Goal: Transaction & Acquisition: Purchase product/service

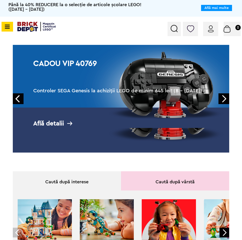
click at [4, 28] on icon at bounding box center [6, 27] width 6 height 6
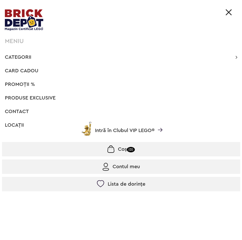
click at [22, 55] on span "Categorii" at bounding box center [18, 57] width 26 height 5
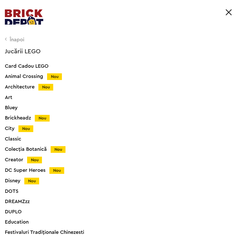
click at [12, 39] on div "Înapoi" at bounding box center [120, 39] width 230 height 5
click at [15, 38] on div "Înapoi" at bounding box center [120, 39] width 230 height 5
click at [17, 41] on div "Înapoi" at bounding box center [120, 39] width 230 height 5
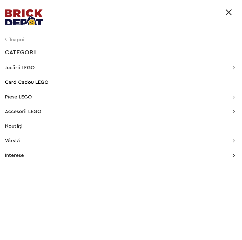
click at [19, 51] on div "CATEGORII" at bounding box center [120, 52] width 230 height 6
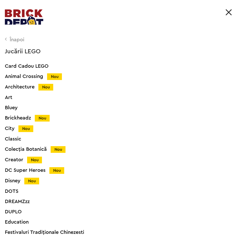
click at [7, 40] on div "Înapoi" at bounding box center [120, 39] width 230 height 5
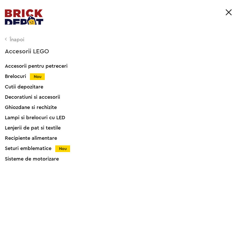
click at [10, 42] on div "Înapoi" at bounding box center [120, 39] width 230 height 5
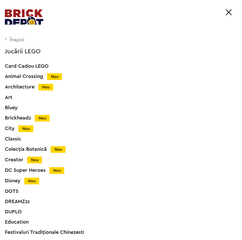
click at [11, 39] on div "Înapoi" at bounding box center [120, 39] width 230 height 5
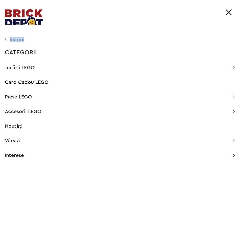
click at [11, 39] on div "Înapoi" at bounding box center [120, 39] width 230 height 5
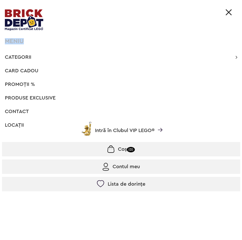
click at [11, 39] on div "MENIU" at bounding box center [122, 41] width 235 height 6
click at [97, 71] on li "Card Cadou" at bounding box center [121, 71] width 238 height 10
click at [17, 57] on span "Categorii" at bounding box center [18, 57] width 26 height 5
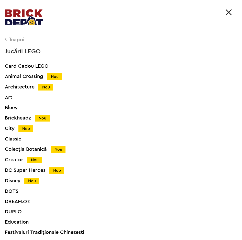
click at [31, 51] on span "Jucării LEGO" at bounding box center [23, 51] width 36 height 6
click at [11, 39] on div "Înapoi" at bounding box center [120, 39] width 230 height 5
click at [11, 99] on div "Art" at bounding box center [126, 97] width 242 height 5
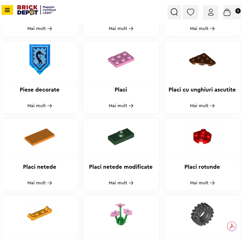
scroll to position [358, 0]
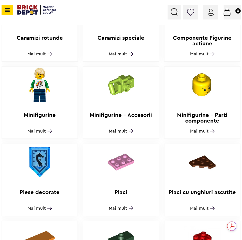
click at [200, 132] on span "Mai mult" at bounding box center [199, 130] width 18 height 5
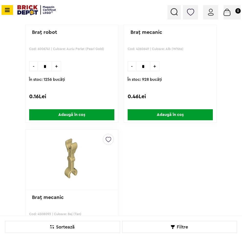
scroll to position [2294, 0]
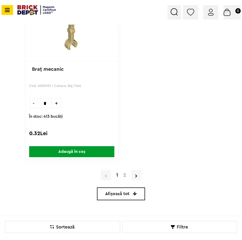
click at [125, 174] on link "2" at bounding box center [125, 174] width 8 height 5
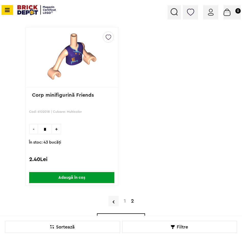
scroll to position [1331, 0]
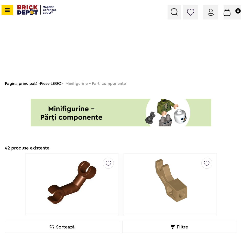
scroll to position [2294, 0]
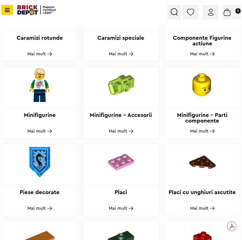
scroll to position [333, 0]
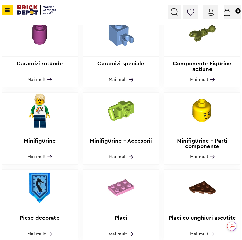
click at [40, 142] on h2 "Minifigurine" at bounding box center [40, 143] width 76 height 11
click at [38, 156] on span "Mai mult" at bounding box center [36, 156] width 18 height 5
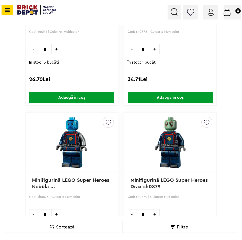
scroll to position [1561, 0]
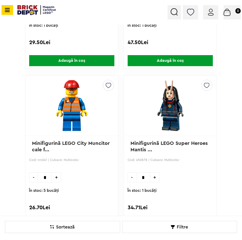
click at [56, 179] on span "+" at bounding box center [56, 177] width 9 height 10
click at [38, 178] on input "*" at bounding box center [45, 177] width 14 height 10
click at [35, 178] on span "-" at bounding box center [33, 177] width 8 height 10
type input "*"
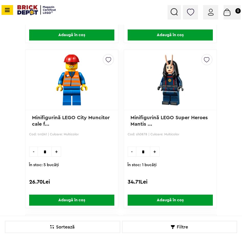
click at [68, 197] on span "Adaugă în coș" at bounding box center [71, 199] width 85 height 11
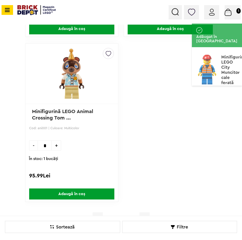
scroll to position [2354, 0]
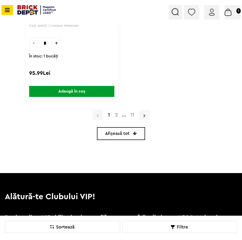
click at [144, 114] on icon at bounding box center [145, 115] width 2 height 5
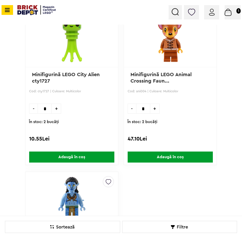
scroll to position [2278, 0]
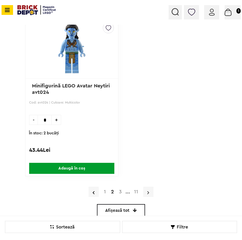
click at [150, 191] on link at bounding box center [148, 191] width 10 height 10
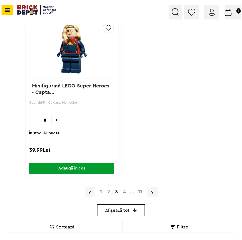
scroll to position [2329, 0]
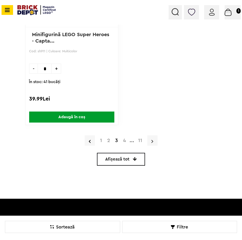
click at [152, 139] on icon at bounding box center [152, 140] width 2 height 5
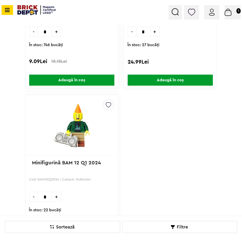
scroll to position [2303, 0]
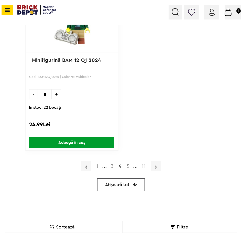
click at [155, 167] on icon at bounding box center [156, 166] width 2 height 5
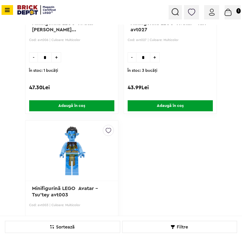
scroll to position [2303, 0]
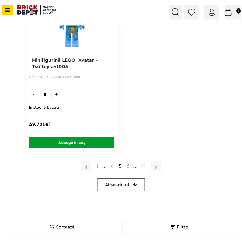
click at [155, 166] on icon at bounding box center [156, 166] width 2 height 5
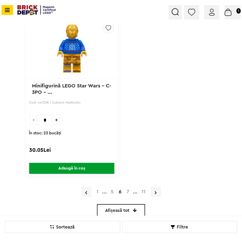
scroll to position [2329, 0]
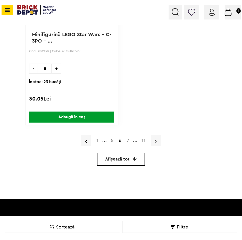
click at [157, 142] on link at bounding box center [156, 140] width 10 height 10
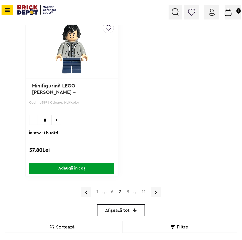
scroll to position [2329, 0]
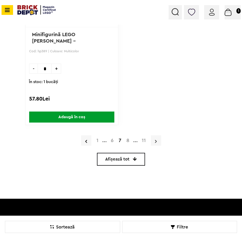
click at [153, 142] on link at bounding box center [156, 140] width 10 height 10
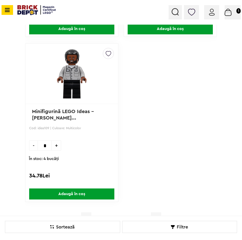
scroll to position [2354, 0]
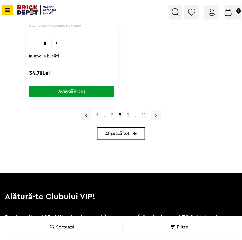
click at [154, 115] on link at bounding box center [156, 115] width 10 height 10
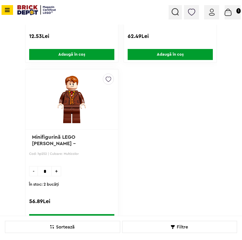
scroll to position [2303, 0]
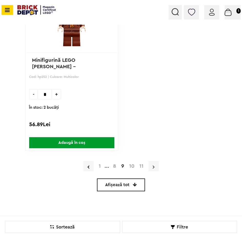
click at [156, 167] on link at bounding box center [154, 166] width 10 height 10
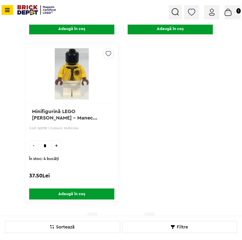
scroll to position [2329, 0]
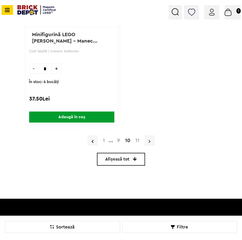
click at [147, 141] on link at bounding box center [150, 140] width 10 height 10
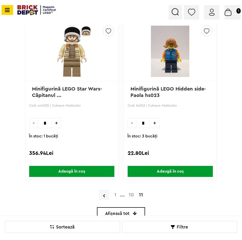
scroll to position [2047, 0]
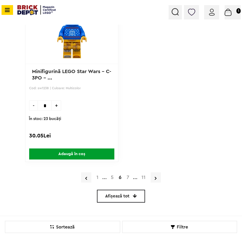
scroll to position [2329, 0]
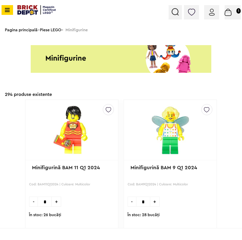
scroll to position [2303, 0]
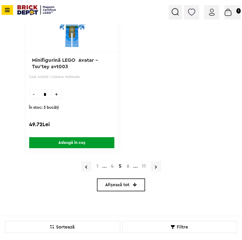
click at [52, 29] on img at bounding box center [71, 22] width 85 height 51
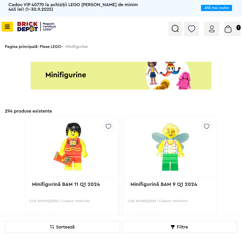
click at [60, 48] on link "Piese LEGO" at bounding box center [50, 47] width 21 height 4
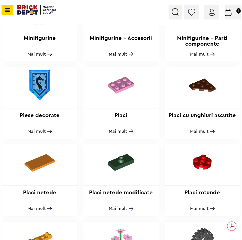
scroll to position [563, 0]
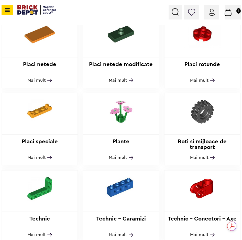
click at [203, 156] on span "Mai mult" at bounding box center [199, 157] width 18 height 5
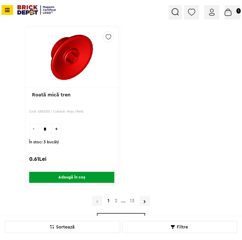
scroll to position [2294, 0]
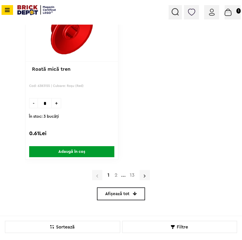
click at [143, 173] on link at bounding box center [145, 175] width 10 height 10
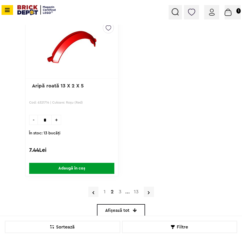
scroll to position [2329, 0]
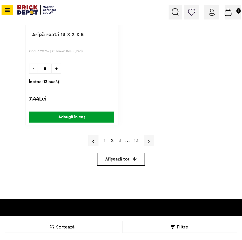
click at [147, 140] on link at bounding box center [149, 140] width 10 height 10
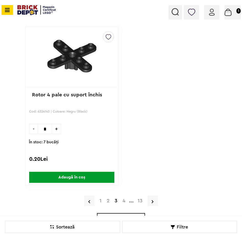
scroll to position [2294, 0]
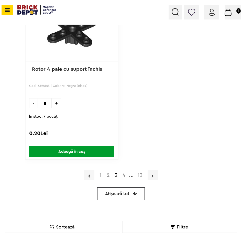
click at [151, 176] on link at bounding box center [153, 175] width 10 height 10
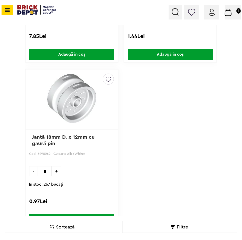
scroll to position [2354, 0]
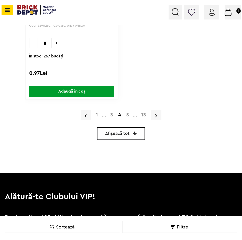
click at [154, 115] on link at bounding box center [156, 115] width 10 height 10
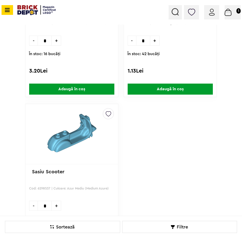
scroll to position [2320, 0]
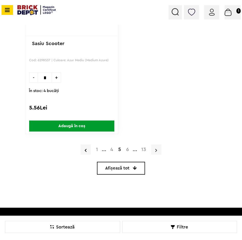
click at [157, 148] on icon at bounding box center [156, 149] width 2 height 5
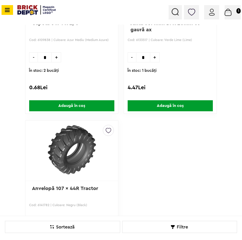
scroll to position [2303, 0]
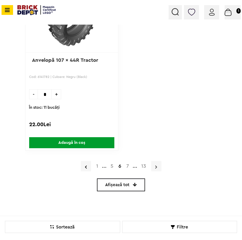
click at [155, 166] on icon at bounding box center [156, 166] width 2 height 5
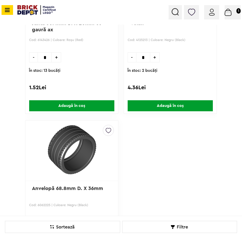
scroll to position [2303, 0]
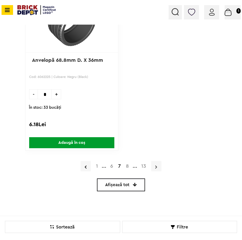
click at [156, 166] on icon at bounding box center [156, 166] width 2 height 5
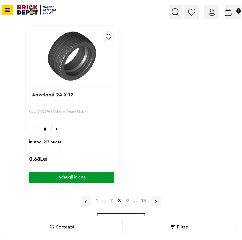
scroll to position [2345, 0]
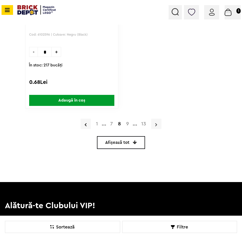
click at [152, 125] on link at bounding box center [156, 123] width 10 height 10
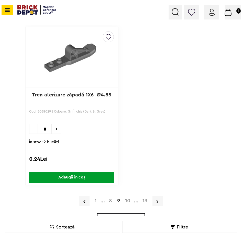
scroll to position [2294, 0]
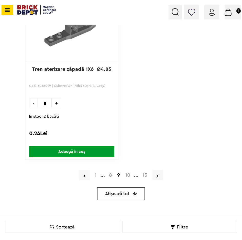
click at [158, 175] on icon at bounding box center [158, 175] width 2 height 5
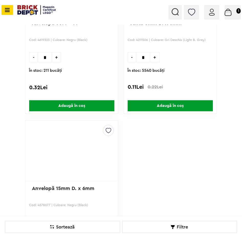
scroll to position [2303, 0]
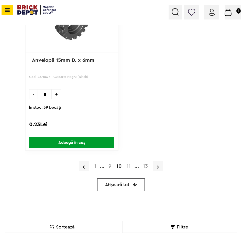
click at [157, 165] on icon at bounding box center [158, 166] width 2 height 5
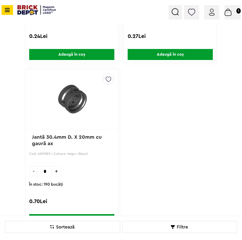
scroll to position [2354, 0]
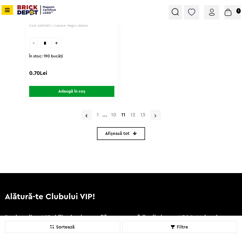
click at [154, 115] on link at bounding box center [155, 115] width 10 height 10
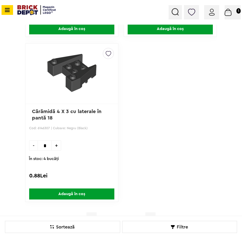
scroll to position [2380, 0]
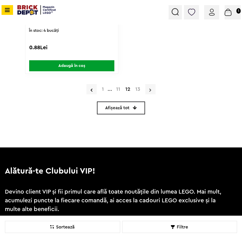
click at [149, 89] on icon at bounding box center [150, 89] width 2 height 5
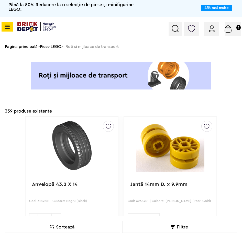
click at [59, 46] on link "Piese LEGO" at bounding box center [50, 47] width 21 height 4
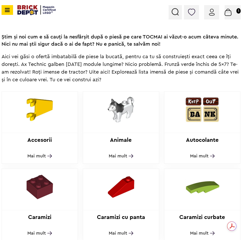
click at [38, 143] on h2 "Accesorii" at bounding box center [40, 142] width 76 height 11
click at [39, 141] on h2 "Accesorii" at bounding box center [40, 142] width 76 height 11
click at [36, 157] on span "Mai mult" at bounding box center [36, 155] width 18 height 5
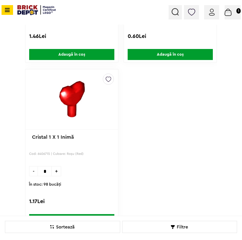
scroll to position [2354, 0]
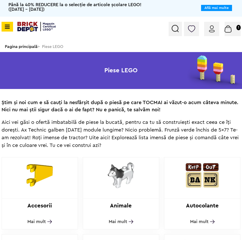
click at [176, 29] on img at bounding box center [175, 28] width 7 height 7
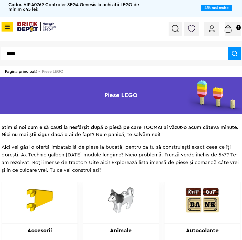
type input "*****"
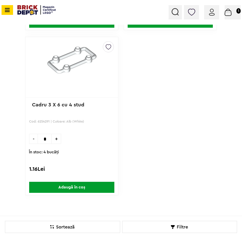
scroll to position [1587, 0]
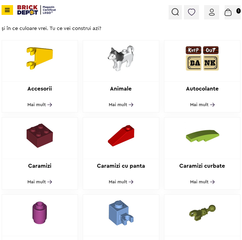
scroll to position [51, 0]
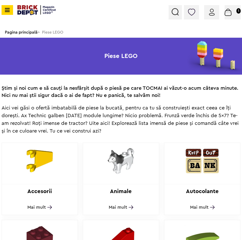
click at [178, 14] on img at bounding box center [175, 11] width 7 height 7
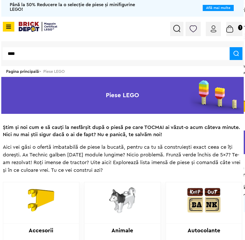
scroll to position [0, 0]
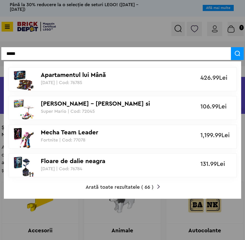
type input "*****"
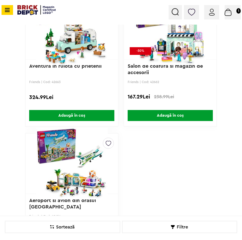
scroll to position [1868, 0]
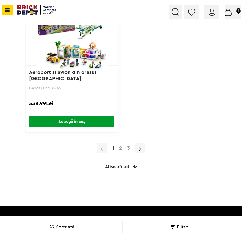
click at [123, 145] on link "2" at bounding box center [121, 147] width 8 height 5
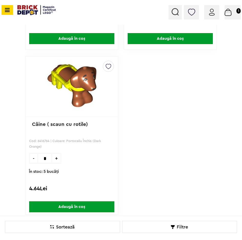
scroll to position [1868, 0]
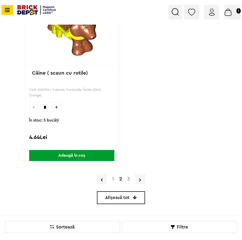
click at [129, 180] on link "3" at bounding box center [129, 178] width 8 height 5
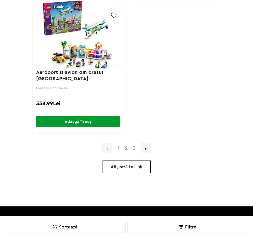
scroll to position [1868, 0]
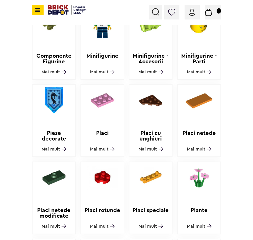
scroll to position [307, 0]
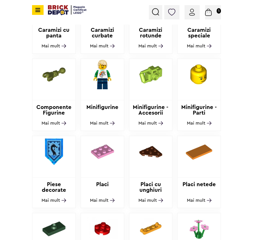
click at [144, 124] on span "Mai mult" at bounding box center [147, 123] width 18 height 5
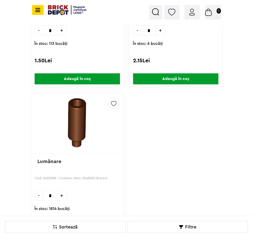
scroll to position [2330, 0]
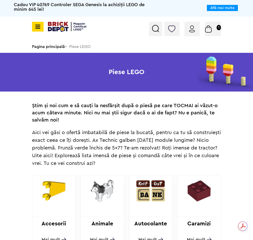
click at [154, 28] on img at bounding box center [155, 28] width 7 height 7
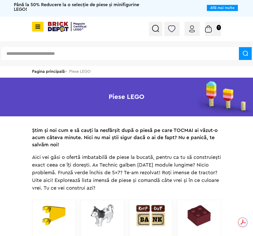
paste input "*******"
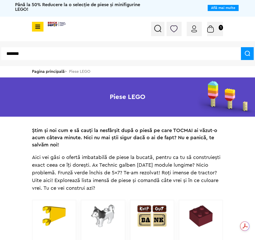
type input "*******"
click at [249, 54] on img at bounding box center [247, 53] width 5 height 5
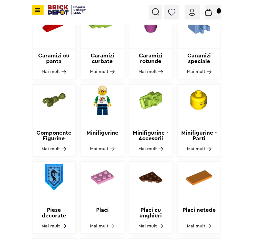
scroll to position [384, 0]
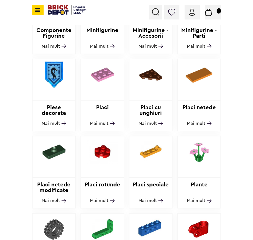
click at [196, 121] on span "Mai mult" at bounding box center [196, 123] width 18 height 5
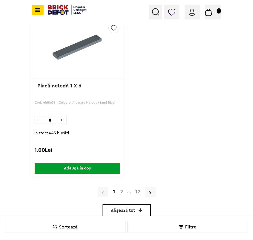
scroll to position [2329, 0]
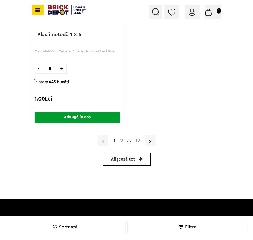
click at [133, 161] on span "Afișează tot" at bounding box center [123, 159] width 24 height 4
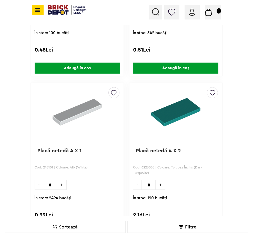
scroll to position [23499, 0]
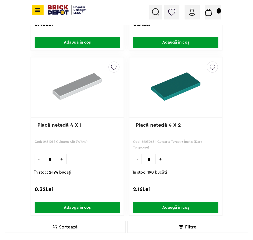
click at [67, 207] on span "Adaugă în coș" at bounding box center [77, 207] width 85 height 11
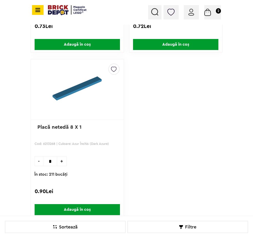
scroll to position [24804, 0]
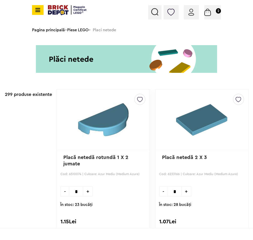
scroll to position [2329, 0]
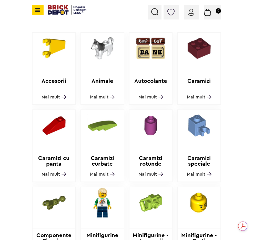
scroll to position [51, 0]
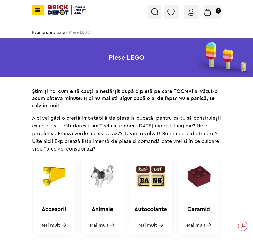
click at [153, 9] on img at bounding box center [154, 11] width 7 height 7
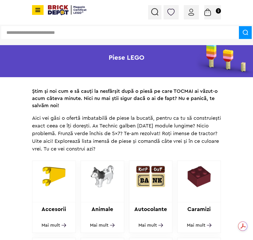
click at [55, 32] on input "text" at bounding box center [119, 32] width 237 height 13
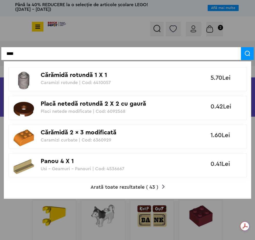
scroll to position [0, 0]
click at [45, 57] on input "****" at bounding box center [121, 53] width 240 height 13
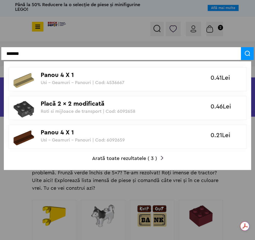
type input "*******"
click at [67, 137] on div "Panou 4 X 1 Usi - Geamuri - Panouri | Cod: 6092659" at bounding box center [99, 133] width 117 height 17
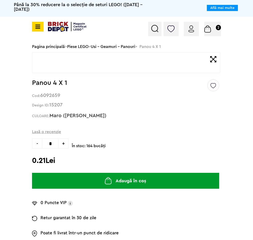
click at [62, 146] on span "+" at bounding box center [63, 143] width 10 height 10
type input "*"
click at [108, 182] on img "submit" at bounding box center [108, 180] width 7 height 7
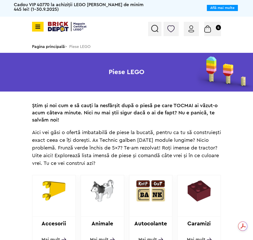
click at [85, 47] on div "Pagina principală > Piese LEGO" at bounding box center [126, 46] width 194 height 11
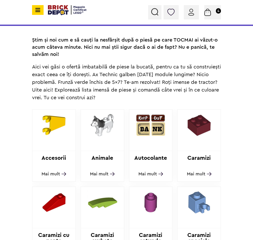
scroll to position [154, 0]
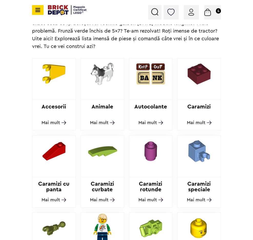
click at [150, 77] on img at bounding box center [150, 73] width 43 height 31
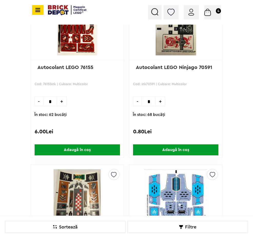
scroll to position [26, 0]
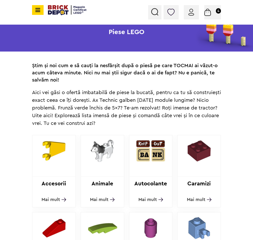
scroll to position [51, 0]
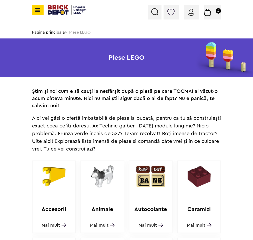
click at [157, 11] on img at bounding box center [154, 11] width 7 height 7
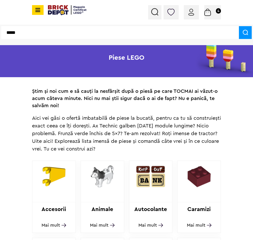
type input "*****"
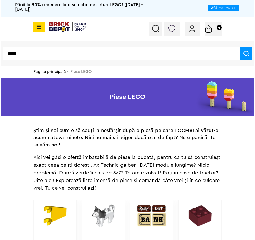
scroll to position [0, 0]
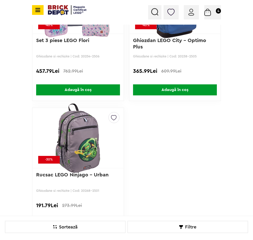
scroll to position [1996, 0]
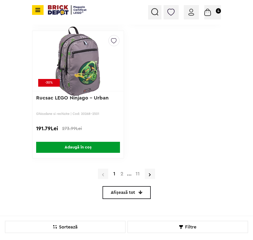
click at [122, 174] on link "2" at bounding box center [122, 173] width 8 height 5
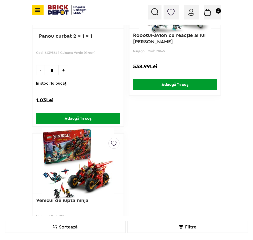
scroll to position [2022, 0]
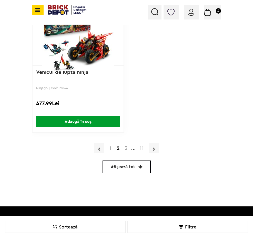
click at [124, 147] on link "3" at bounding box center [126, 147] width 8 height 5
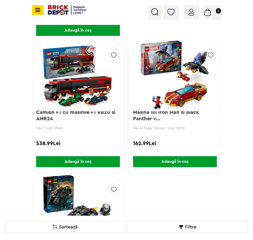
scroll to position [2124, 0]
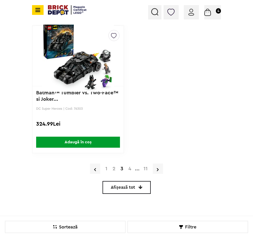
click at [129, 170] on link "4" at bounding box center [130, 168] width 8 height 5
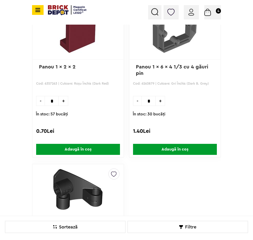
scroll to position [2022, 0]
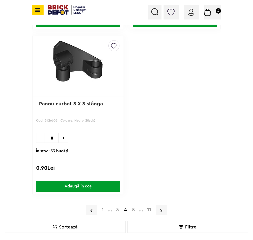
click at [132, 208] on link "5" at bounding box center [133, 209] width 8 height 5
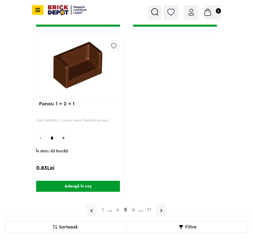
scroll to position [2303, 0]
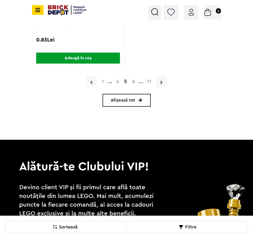
click at [133, 84] on link "6" at bounding box center [133, 81] width 8 height 5
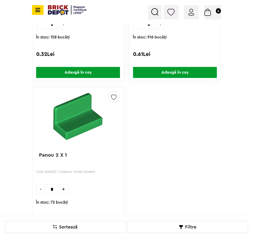
scroll to position [2226, 0]
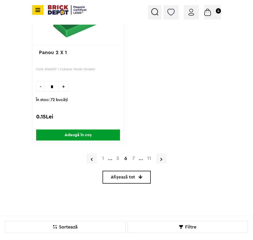
click at [134, 157] on link "7" at bounding box center [133, 158] width 8 height 5
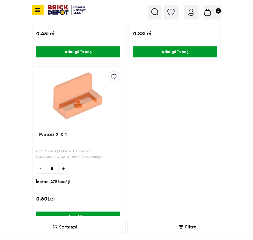
scroll to position [2303, 0]
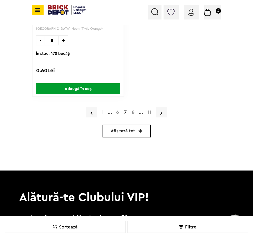
click at [134, 112] on link "8" at bounding box center [133, 112] width 8 height 5
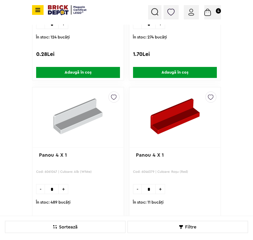
scroll to position [1356, 0]
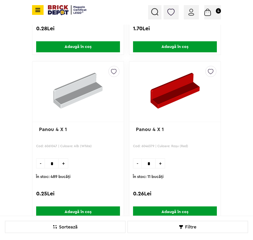
click at [62, 162] on span "+" at bounding box center [63, 163] width 9 height 10
click at [40, 162] on span "-" at bounding box center [40, 163] width 8 height 10
type input "*"
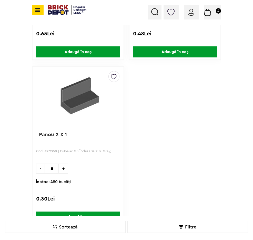
scroll to position [2278, 0]
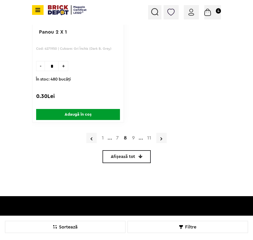
click at [134, 137] on link "9" at bounding box center [133, 137] width 8 height 5
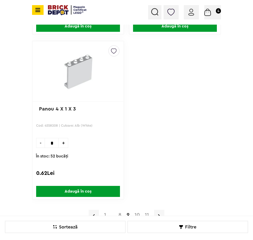
scroll to position [2303, 0]
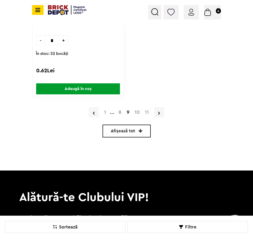
click at [139, 111] on link "10" at bounding box center [137, 112] width 10 height 5
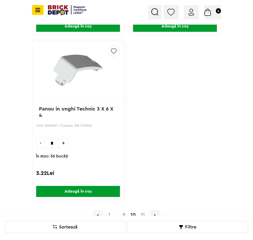
scroll to position [2329, 0]
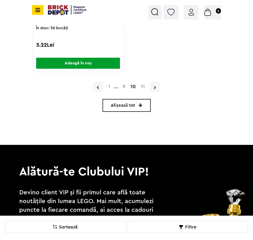
click at [142, 88] on link "11" at bounding box center [142, 86] width 9 height 5
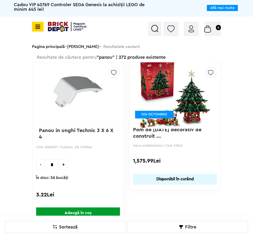
click at [51, 45] on link "Pagina principală" at bounding box center [48, 47] width 33 height 4
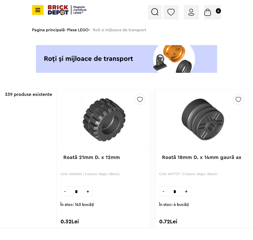
scroll to position [2354, 0]
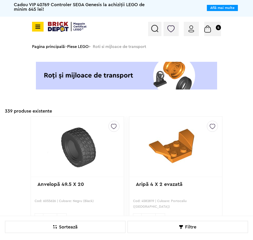
click at [84, 47] on link "Piese LEGO" at bounding box center [77, 47] width 21 height 4
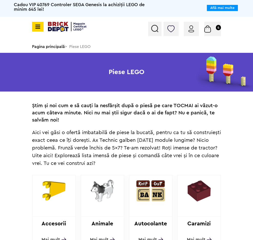
click at [153, 29] on img at bounding box center [154, 28] width 7 height 7
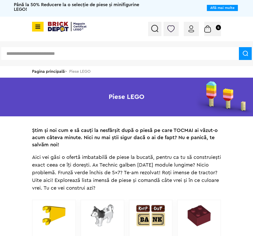
paste input "******"
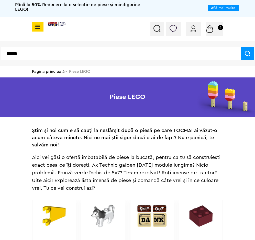
click at [59, 56] on input "******" at bounding box center [121, 53] width 240 height 13
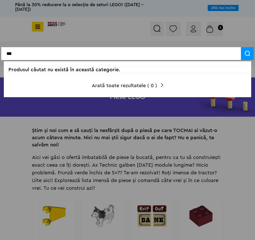
type input "**"
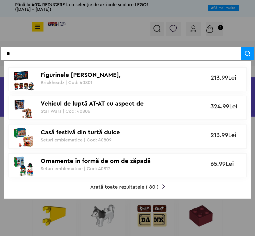
drag, startPoint x: 11, startPoint y: 54, endPoint x: -2, endPoint y: 54, distance: 13.3
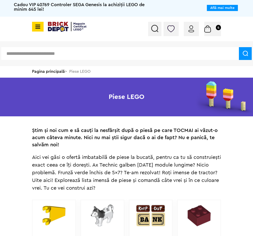
click at [54, 53] on input "text" at bounding box center [119, 53] width 237 height 13
type input "****"
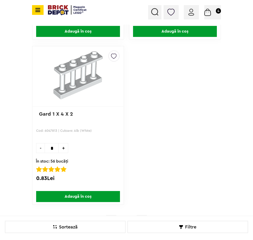
scroll to position [1996, 0]
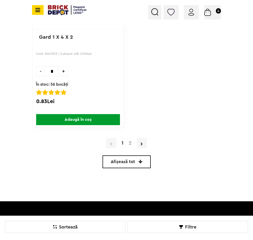
click at [131, 143] on link "2" at bounding box center [130, 142] width 8 height 5
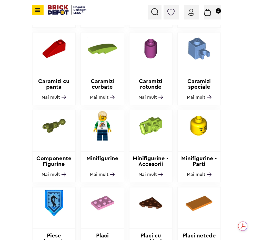
scroll to position [128, 0]
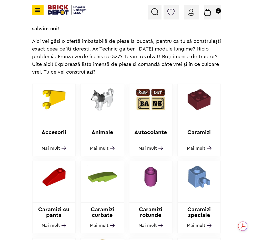
click at [52, 147] on span "Mai mult" at bounding box center [50, 148] width 18 height 5
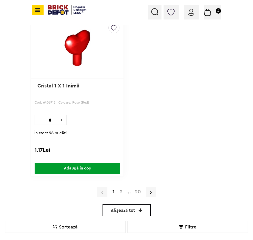
scroll to position [2303, 0]
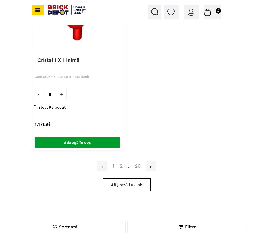
click at [121, 164] on link "2" at bounding box center [121, 165] width 8 height 5
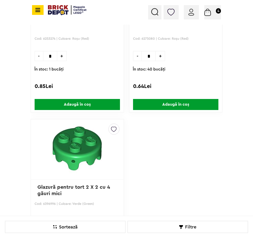
scroll to position [2304, 0]
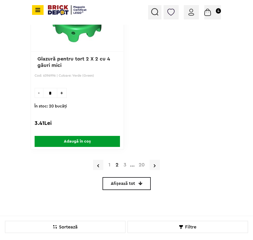
click at [126, 164] on link "3" at bounding box center [125, 164] width 8 height 5
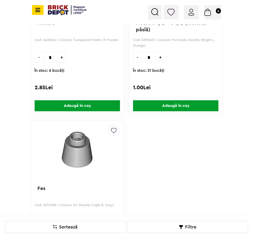
scroll to position [2278, 0]
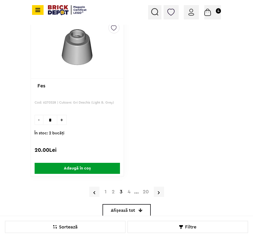
click at [129, 191] on link "4" at bounding box center [129, 191] width 8 height 5
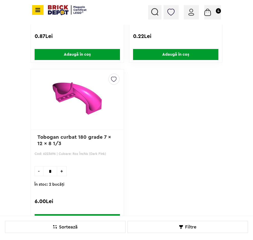
scroll to position [2354, 0]
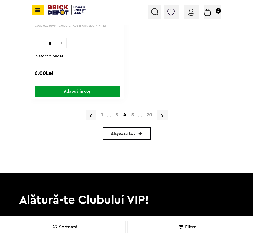
click at [132, 115] on link "5" at bounding box center [132, 114] width 8 height 5
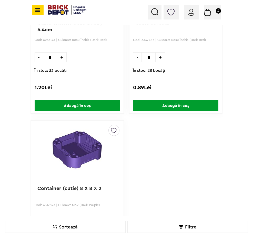
scroll to position [2329, 0]
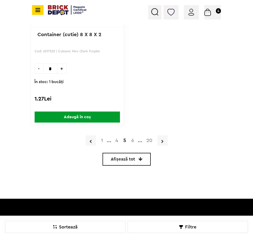
click at [132, 139] on link "6" at bounding box center [132, 140] width 8 height 5
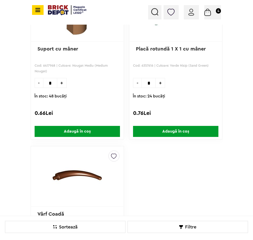
scroll to position [2278, 0]
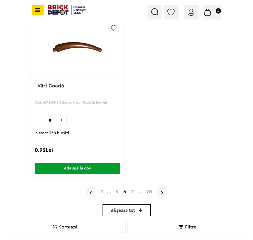
click at [132, 192] on link "7" at bounding box center [132, 191] width 8 height 5
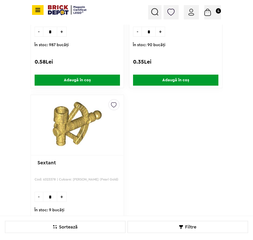
scroll to position [2329, 0]
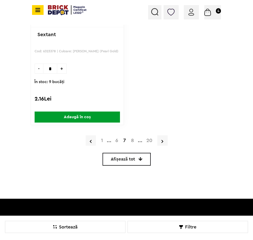
click at [133, 139] on link "8" at bounding box center [132, 140] width 8 height 5
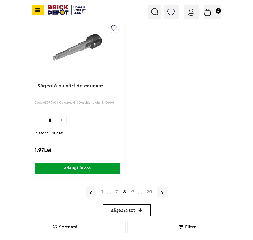
scroll to position [2380, 0]
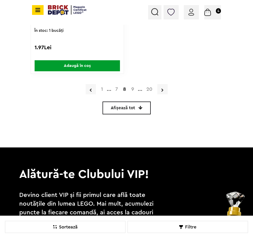
click at [132, 89] on link "9" at bounding box center [132, 88] width 8 height 5
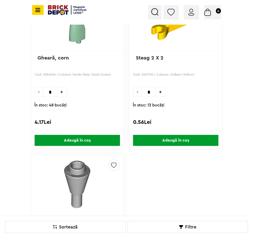
scroll to position [2294, 0]
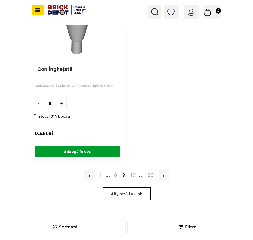
click at [134, 172] on link "10" at bounding box center [132, 174] width 10 height 5
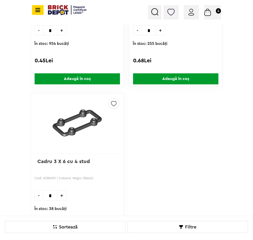
scroll to position [2279, 0]
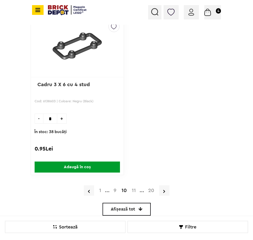
click at [135, 191] on link "11" at bounding box center [133, 190] width 9 height 5
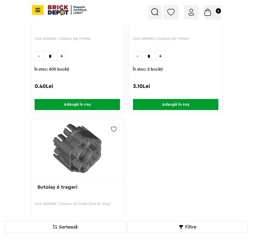
scroll to position [2330, 0]
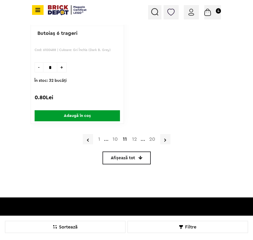
click at [132, 139] on link "12" at bounding box center [134, 138] width 10 height 5
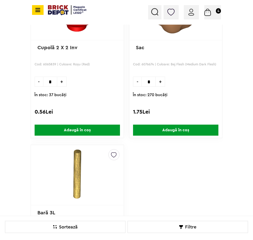
scroll to position [2074, 0]
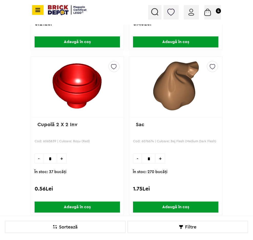
click at [175, 207] on span "Adaugă în coș" at bounding box center [175, 206] width 85 height 11
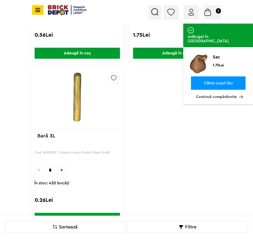
scroll to position [2356, 0]
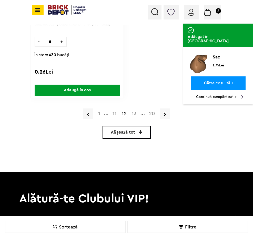
click at [135, 129] on link "Afișează tot" at bounding box center [126, 132] width 48 height 13
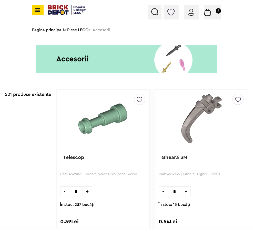
scroll to position [2356, 0]
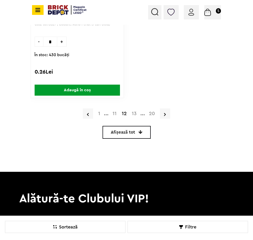
click at [133, 113] on link "13" at bounding box center [134, 113] width 10 height 5
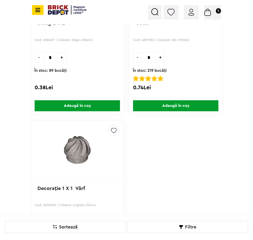
scroll to position [2303, 0]
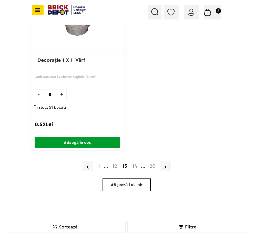
click at [134, 166] on link "14" at bounding box center [134, 165] width 10 height 5
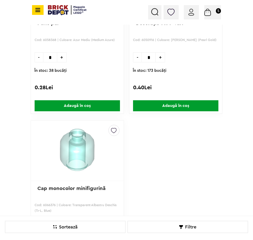
scroll to position [2303, 0]
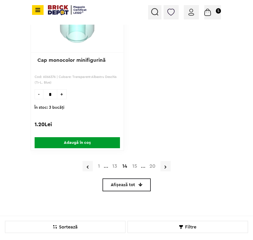
click at [134, 165] on link "15" at bounding box center [134, 165] width 10 height 5
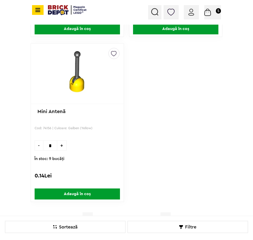
scroll to position [2354, 0]
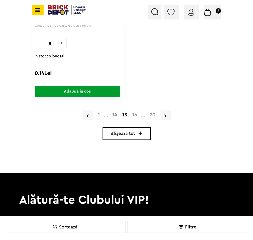
click at [133, 115] on link "16" at bounding box center [134, 114] width 10 height 5
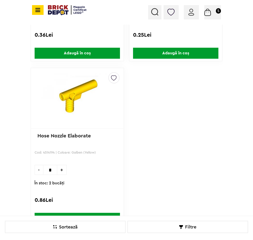
scroll to position [2330, 0]
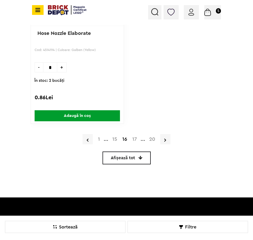
click at [134, 139] on link "17" at bounding box center [134, 138] width 10 height 5
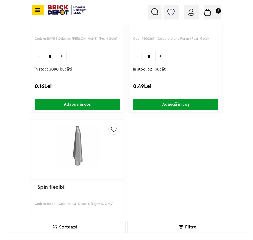
scroll to position [2330, 0]
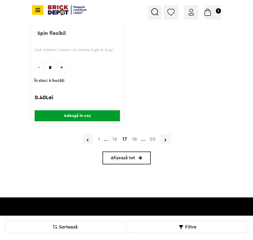
click at [134, 139] on link "18" at bounding box center [134, 138] width 10 height 5
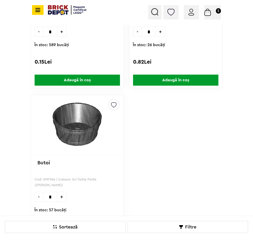
scroll to position [2303, 0]
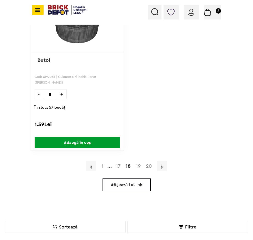
click at [140, 164] on link "19" at bounding box center [138, 165] width 10 height 5
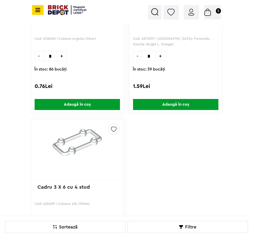
scroll to position [2304, 0]
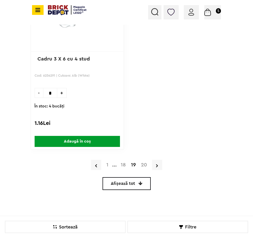
click at [144, 165] on link "20" at bounding box center [143, 164] width 11 height 5
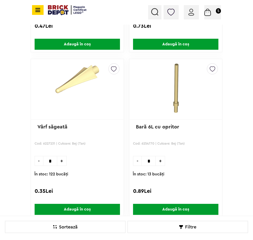
scroll to position [717, 0]
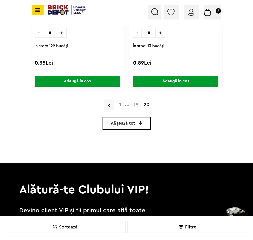
click at [135, 105] on link "19" at bounding box center [136, 104] width 10 height 5
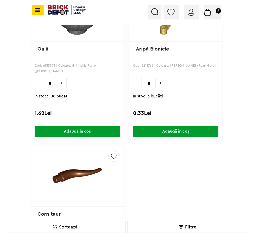
scroll to position [2278, 0]
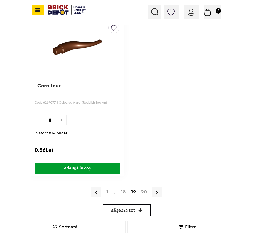
click at [123, 191] on link "18" at bounding box center [123, 191] width 10 height 5
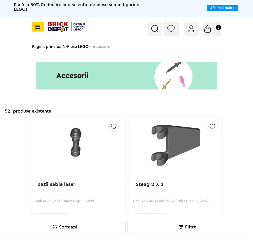
click at [153, 27] on img at bounding box center [154, 28] width 7 height 7
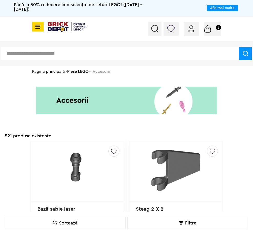
click at [53, 53] on input "text" at bounding box center [119, 53] width 237 height 13
click at [150, 30] on div at bounding box center [154, 29] width 13 height 14
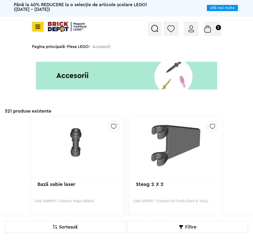
click at [157, 27] on img at bounding box center [154, 28] width 7 height 7
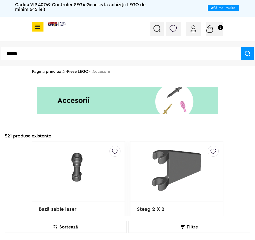
type input "******"
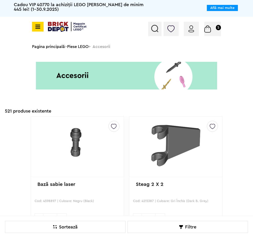
click at [158, 30] on img at bounding box center [154, 28] width 7 height 7
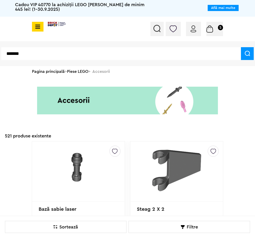
type input "*******"
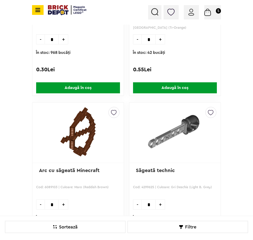
scroll to position [1126, 0]
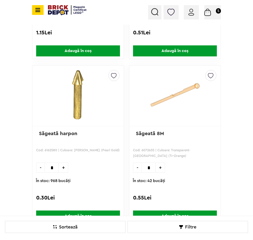
click at [161, 165] on span "+" at bounding box center [159, 167] width 9 height 10
type input "*"
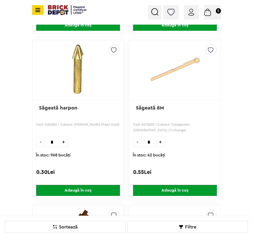
click at [168, 190] on span "Adaugă în coș" at bounding box center [175, 190] width 84 height 11
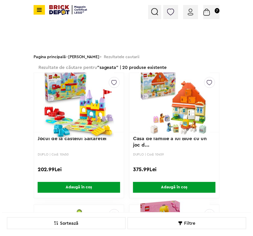
scroll to position [0, 0]
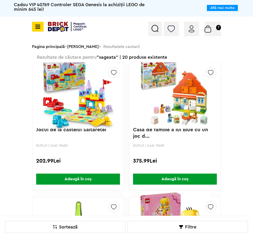
click at [154, 28] on img at bounding box center [154, 28] width 7 height 7
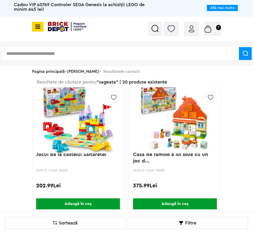
click at [29, 52] on input "text" at bounding box center [119, 53] width 237 height 13
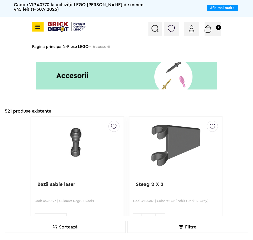
click at [76, 46] on link "Piese LEGO" at bounding box center [77, 47] width 21 height 4
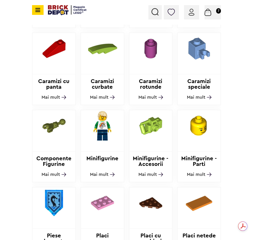
scroll to position [333, 0]
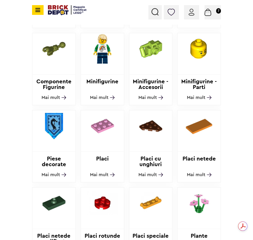
click at [199, 128] on img at bounding box center [198, 125] width 43 height 31
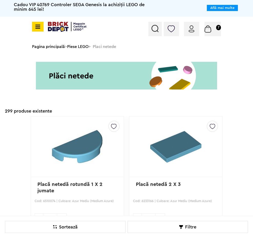
click at [78, 225] on div "Sortează după: Cele mai noi Cele mai noi Cele mai vechi Cele mai ieftine Cele m…" at bounding box center [65, 226] width 121 height 12
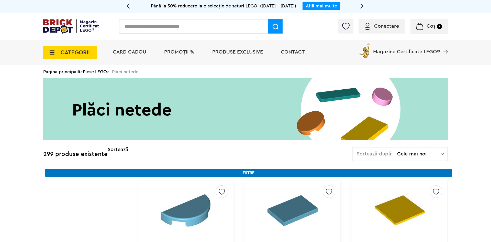
click at [255, 153] on span "Cele mai noi" at bounding box center [419, 153] width 44 height 5
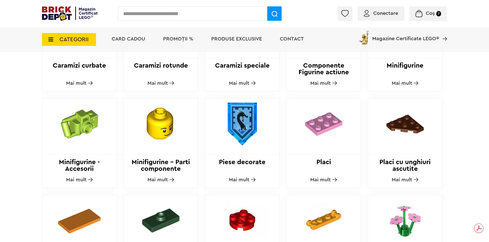
scroll to position [409, 0]
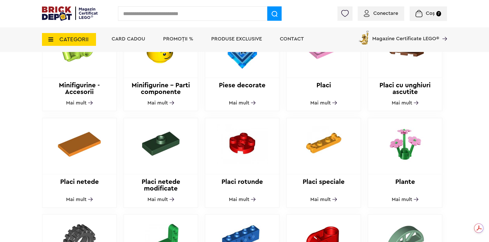
click at [82, 179] on h2 "Placi netede" at bounding box center [79, 184] width 74 height 13
click at [75, 197] on span "Mai mult" at bounding box center [76, 199] width 20 height 5
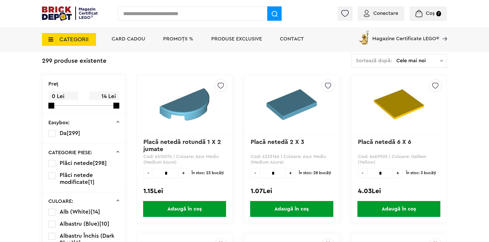
scroll to position [205, 0]
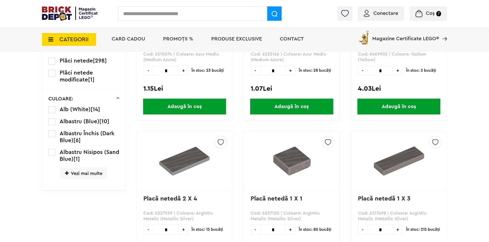
click at [80, 173] on span "Vezi mai multe" at bounding box center [83, 173] width 47 height 12
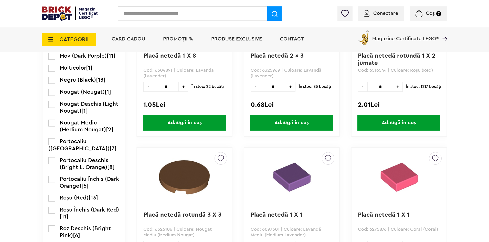
scroll to position [717, 0]
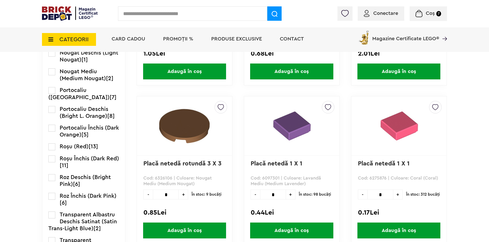
click at [53, 150] on label at bounding box center [51, 146] width 7 height 7
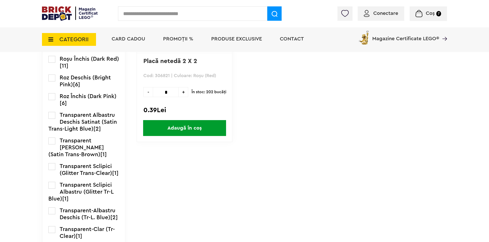
scroll to position [742, 0]
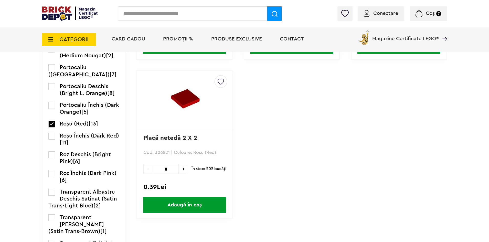
click at [50, 139] on label at bounding box center [51, 136] width 7 height 7
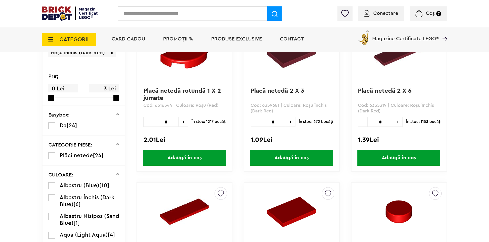
scroll to position [77, 0]
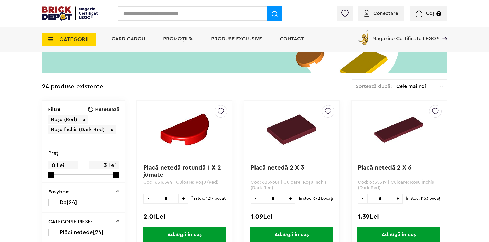
click at [85, 119] on span "x" at bounding box center [84, 119] width 3 height 5
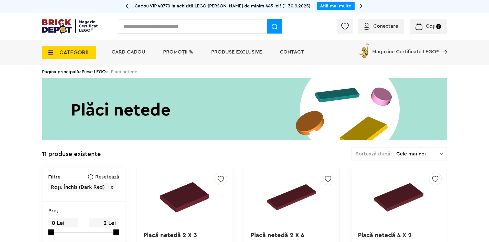
click at [112, 188] on span "x" at bounding box center [112, 187] width 3 height 5
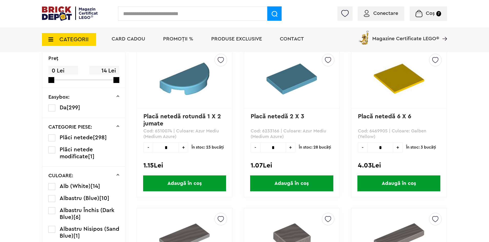
scroll to position [282, 0]
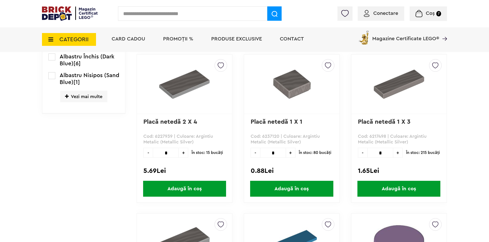
click at [78, 97] on span "Vezi mai multe" at bounding box center [83, 97] width 47 height 12
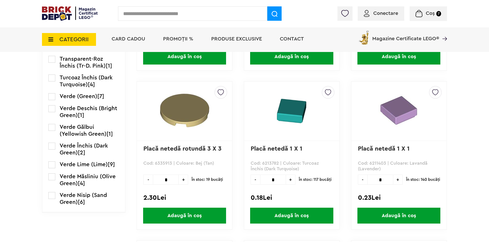
scroll to position [998, 0]
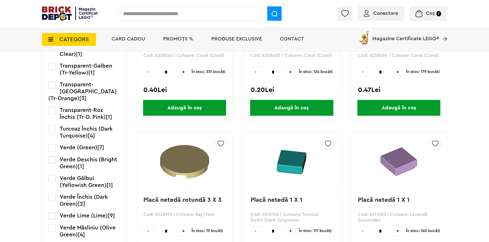
click at [50, 114] on label at bounding box center [51, 110] width 7 height 7
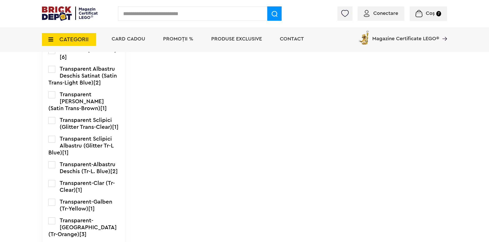
scroll to position [998, 0]
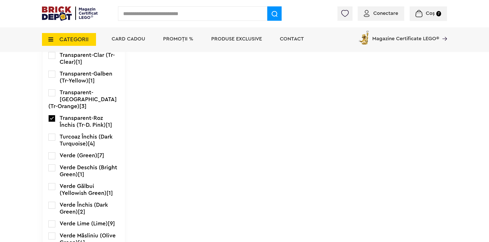
click at [51, 96] on label at bounding box center [51, 92] width 7 height 7
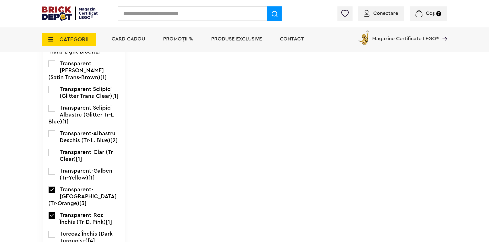
scroll to position [947, 0]
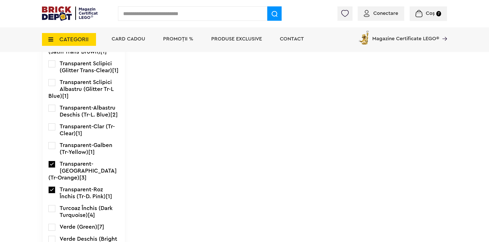
click at [53, 149] on label at bounding box center [51, 145] width 7 height 7
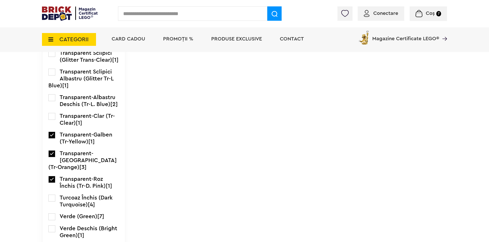
scroll to position [947, 0]
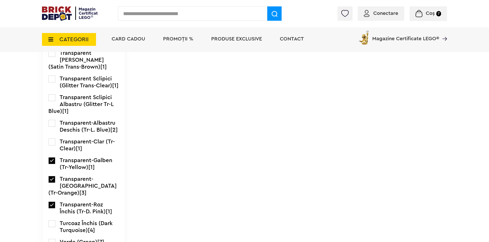
click at [51, 57] on label at bounding box center [51, 53] width 7 height 7
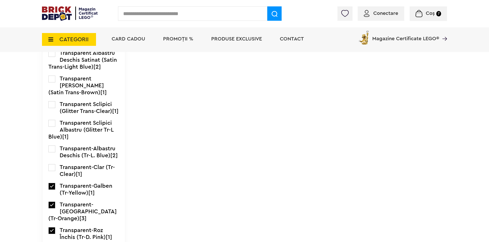
scroll to position [896, 0]
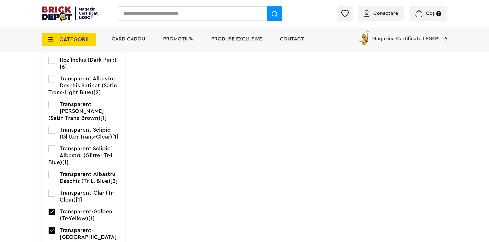
click at [56, 112] on li "Transparent Maro Satinat (Satin Trans-Brown) [1]" at bounding box center [83, 111] width 71 height 21
click at [53, 108] on label at bounding box center [51, 104] width 7 height 7
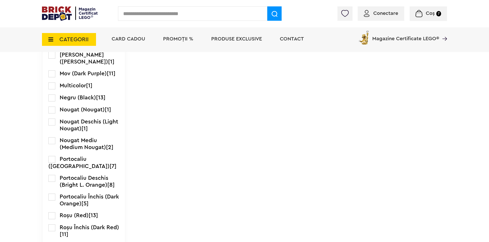
scroll to position [717, 0]
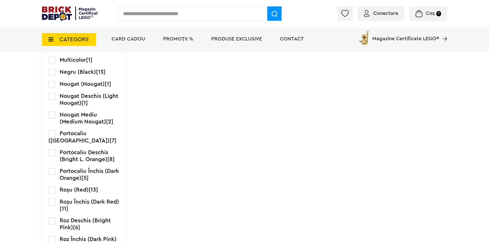
click at [50, 100] on label at bounding box center [51, 96] width 7 height 7
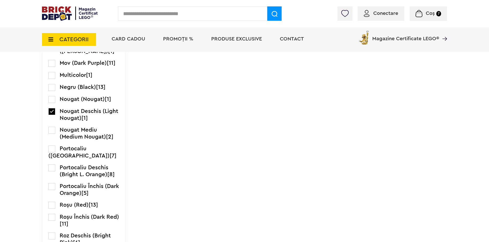
scroll to position [768, 0]
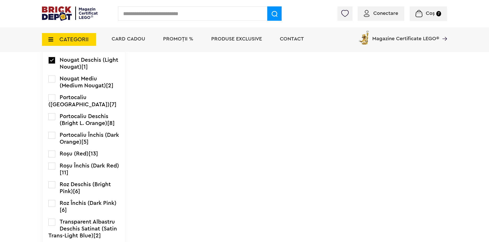
click at [52, 82] on label at bounding box center [51, 78] width 7 height 7
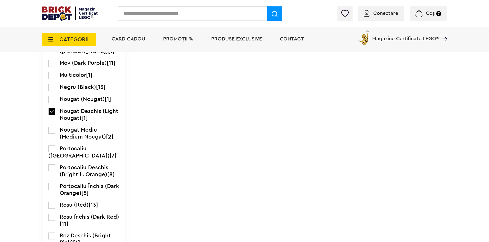
click at [51, 134] on label at bounding box center [51, 130] width 7 height 7
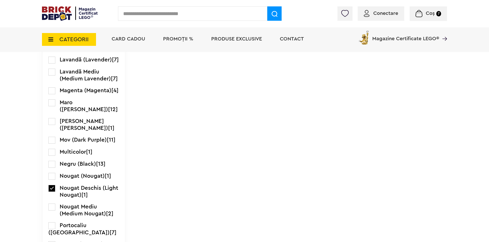
scroll to position [742, 0]
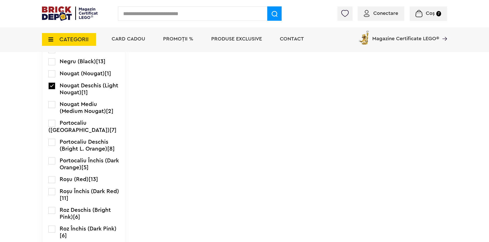
click at [52, 127] on label at bounding box center [51, 123] width 7 height 7
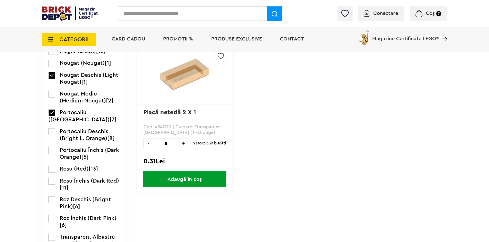
scroll to position [793, 0]
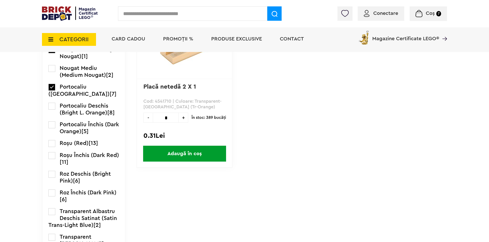
click at [51, 128] on label at bounding box center [51, 124] width 7 height 7
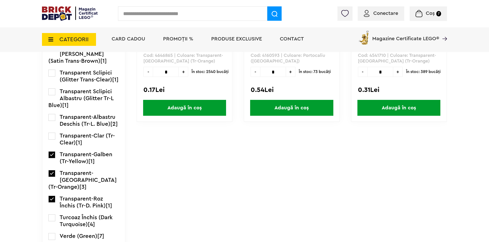
scroll to position [896, 0]
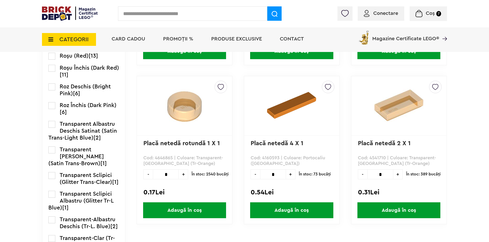
click at [398, 176] on span "+" at bounding box center [397, 174] width 9 height 10
type input "*"
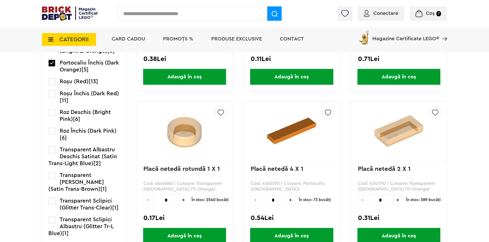
click at [52, 84] on label at bounding box center [51, 81] width 7 height 7
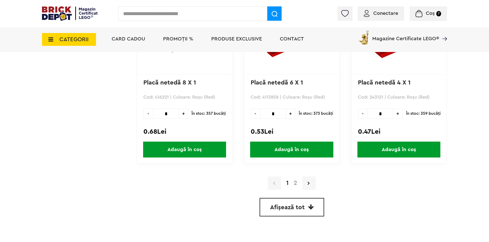
scroll to position [1459, 0]
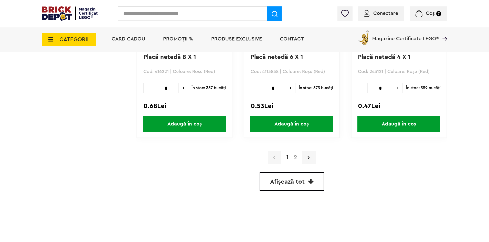
click at [296, 158] on a=Transparent-Roz%20%C3%8Enchis%20%28Tr-D "2" at bounding box center [295, 157] width 9 height 6
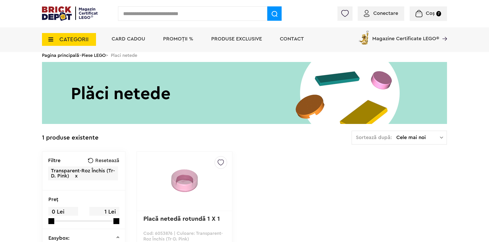
scroll to position [128, 0]
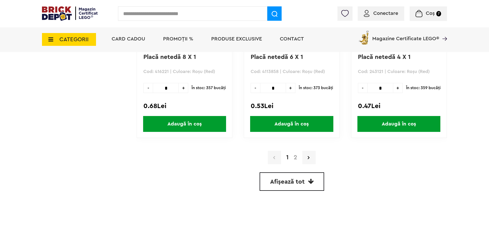
scroll to position [1331, 0]
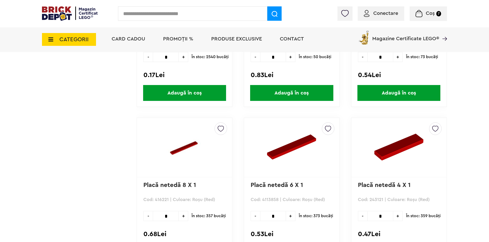
click at [431, 12] on span "Coș" at bounding box center [430, 13] width 9 height 5
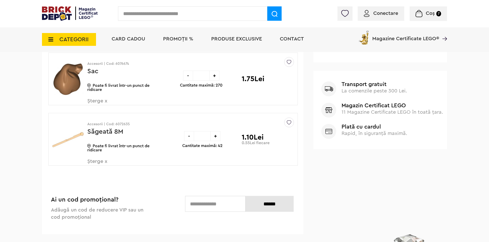
scroll to position [256, 0]
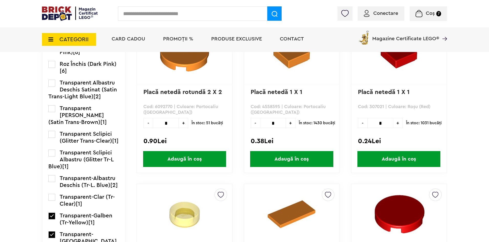
scroll to position [1024, 0]
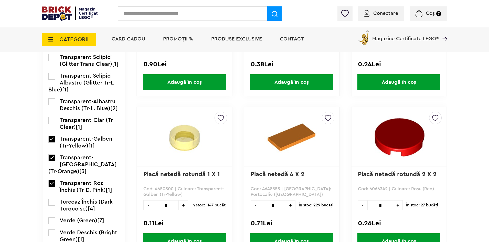
click at [51, 142] on label at bounding box center [51, 139] width 7 height 7
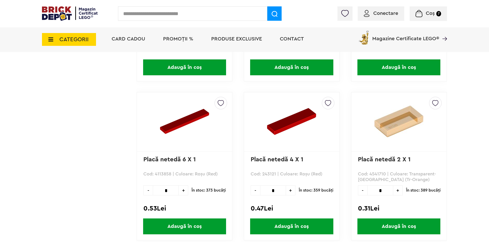
scroll to position [1408, 0]
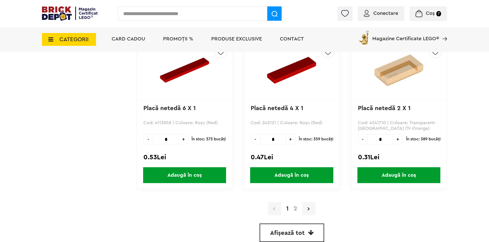
click at [401, 139] on span "+" at bounding box center [397, 139] width 9 height 10
type input "*"
click at [399, 174] on span "Adaugă în coș" at bounding box center [398, 175] width 83 height 16
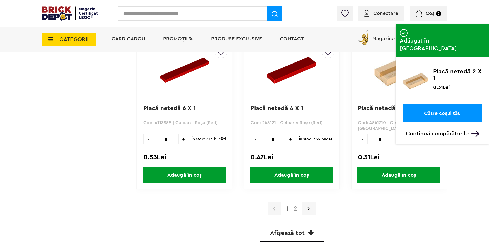
click at [439, 130] on p "Continuă cumpărăturile" at bounding box center [444, 133] width 76 height 7
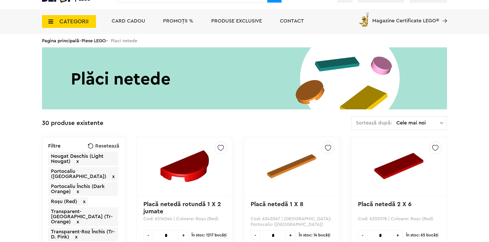
scroll to position [0, 0]
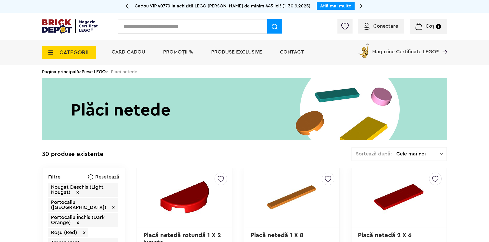
click at [95, 73] on link "Piese LEGO" at bounding box center [94, 71] width 24 height 5
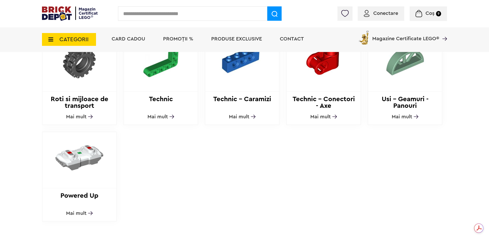
scroll to position [537, 0]
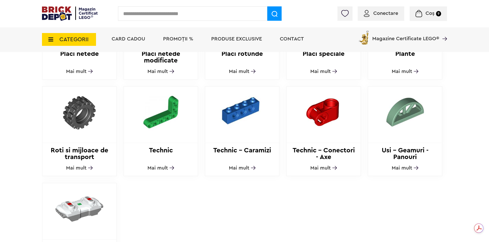
click at [407, 165] on span "Mai mult" at bounding box center [402, 167] width 20 height 5
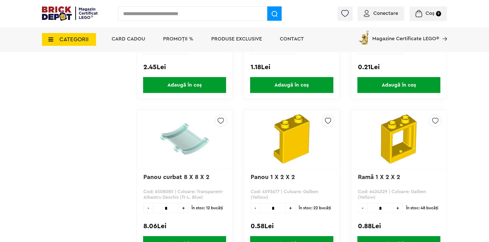
scroll to position [1467, 0]
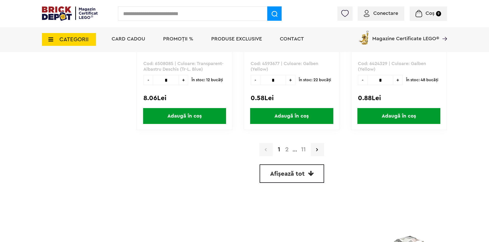
click at [288, 150] on link "2" at bounding box center [287, 149] width 9 height 6
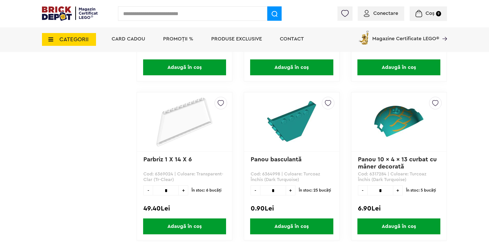
scroll to position [1510, 0]
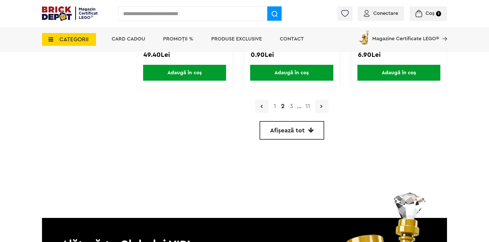
click at [291, 107] on link "3" at bounding box center [291, 106] width 8 height 6
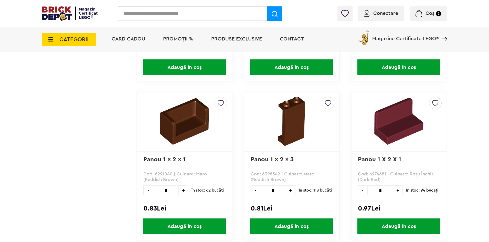
scroll to position [1484, 0]
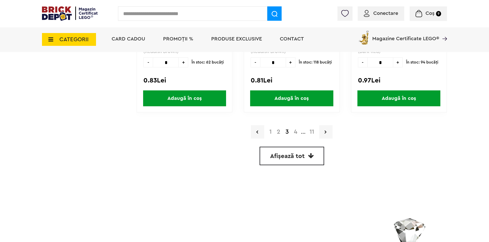
click at [296, 131] on link "4" at bounding box center [295, 132] width 8 height 6
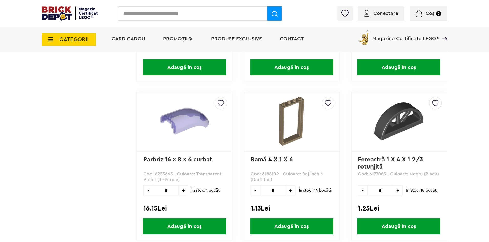
scroll to position [1484, 0]
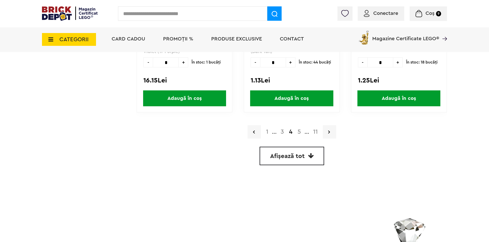
click at [298, 132] on link "5" at bounding box center [299, 132] width 8 height 6
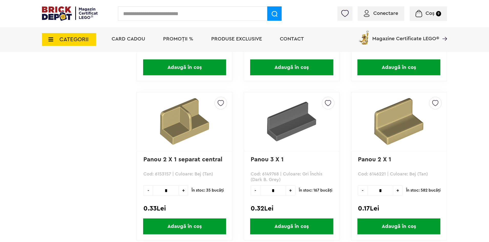
scroll to position [1510, 0]
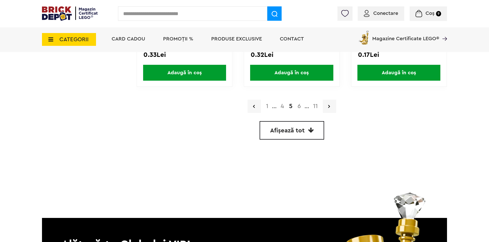
click at [302, 106] on link "6" at bounding box center [299, 106] width 8 height 6
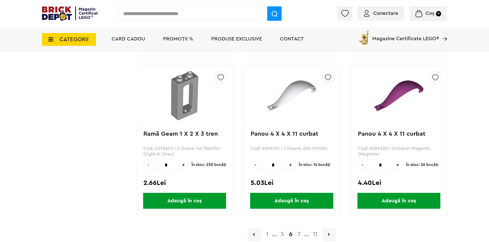
scroll to position [1535, 0]
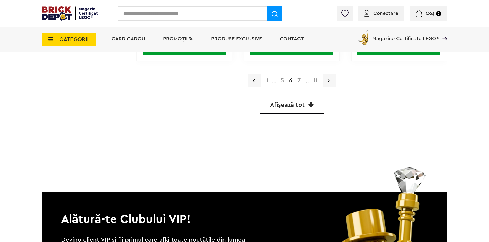
click at [297, 81] on link "7" at bounding box center [299, 81] width 8 height 6
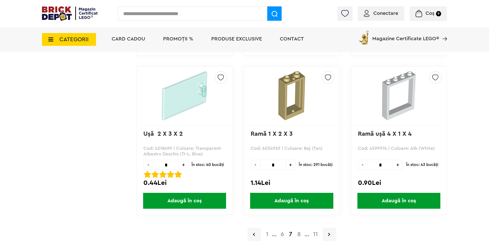
scroll to position [1535, 0]
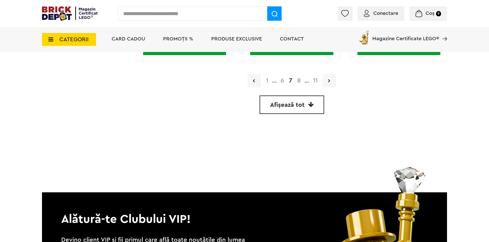
click at [298, 83] on link "8" at bounding box center [299, 81] width 9 height 6
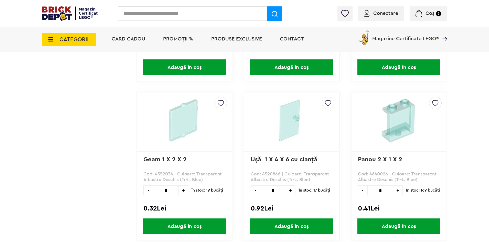
scroll to position [1510, 0]
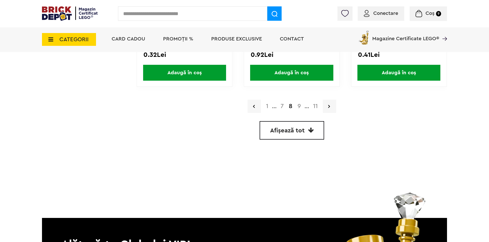
click at [298, 106] on link "9" at bounding box center [299, 106] width 8 height 6
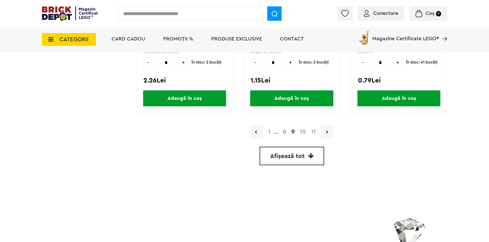
scroll to position [1510, 0]
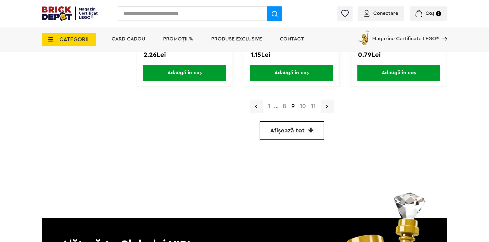
click at [305, 105] on link "10" at bounding box center [302, 106] width 11 height 6
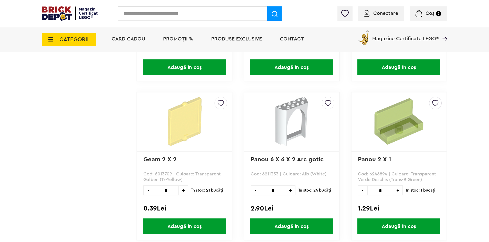
scroll to position [1510, 0]
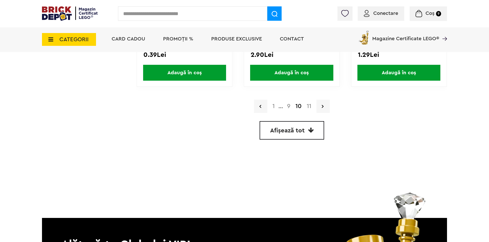
click at [307, 106] on link "11" at bounding box center [309, 106] width 10 height 6
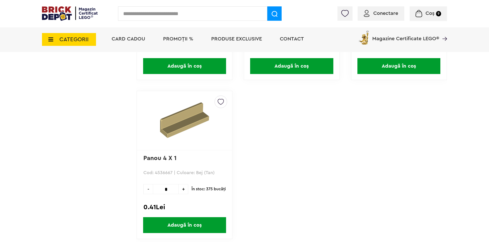
scroll to position [665, 0]
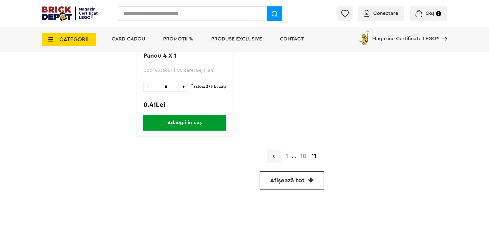
drag, startPoint x: 488, startPoint y: 160, endPoint x: 491, endPoint y: 109, distance: 51.7
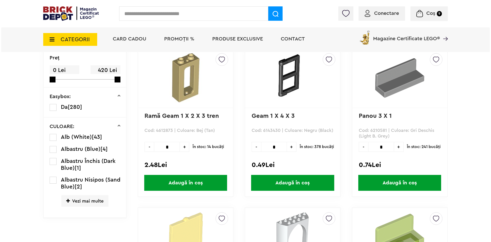
scroll to position [0, 0]
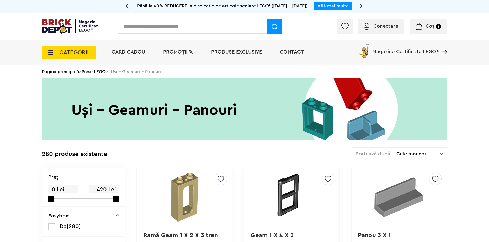
click at [171, 25] on input "text" at bounding box center [192, 26] width 149 height 14
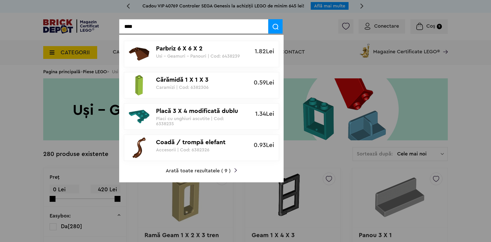
type input "****"
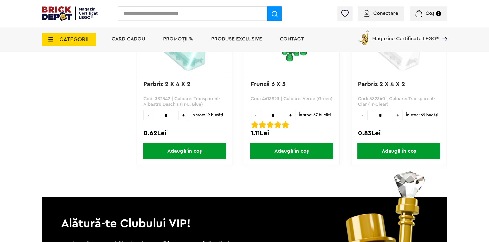
scroll to position [333, 0]
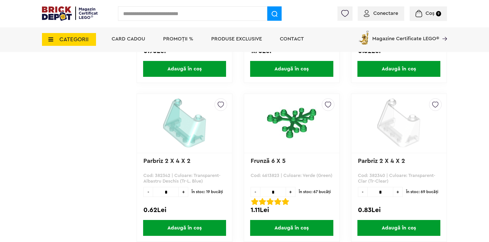
click at [185, 227] on span "Adaugă în coș" at bounding box center [184, 228] width 83 height 16
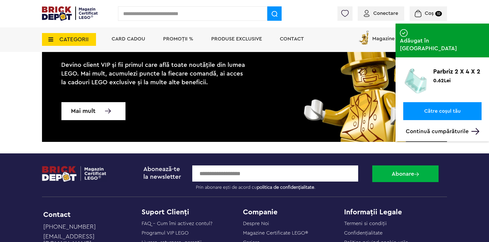
scroll to position [461, 0]
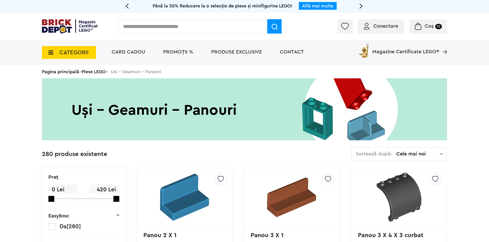
click at [194, 22] on input "text" at bounding box center [192, 26] width 149 height 14
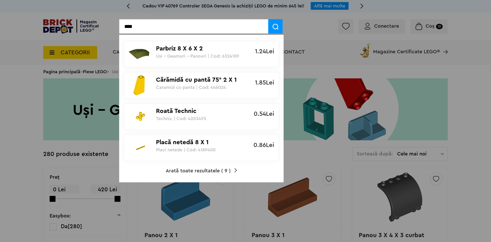
type input "****"
click at [208, 172] on span "Arată toate rezultatele ( 9 )" at bounding box center [198, 170] width 65 height 5
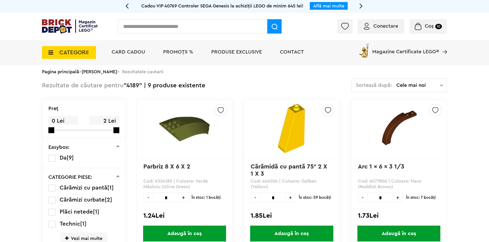
click at [141, 25] on input "text" at bounding box center [192, 26] width 149 height 14
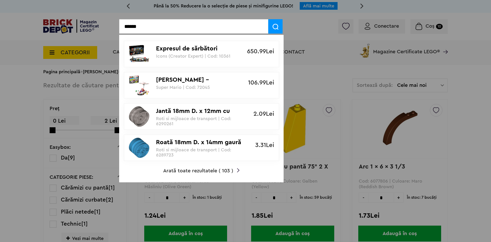
type input "******"
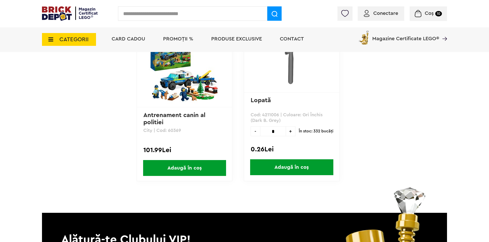
scroll to position [845, 0]
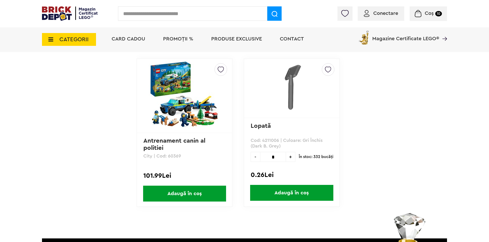
click at [290, 193] on span "Adaugă în coș" at bounding box center [291, 193] width 83 height 16
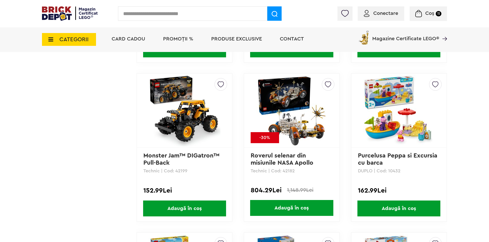
scroll to position [333, 0]
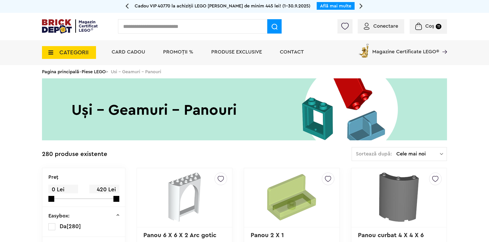
click at [93, 69] on link "Piese LEGO" at bounding box center [94, 71] width 24 height 5
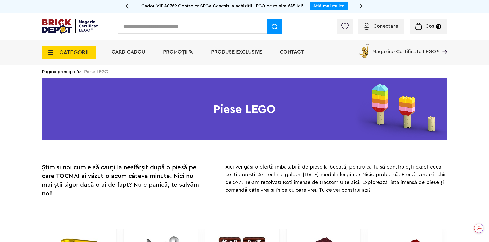
click at [142, 26] on input "text" at bounding box center [192, 26] width 149 height 14
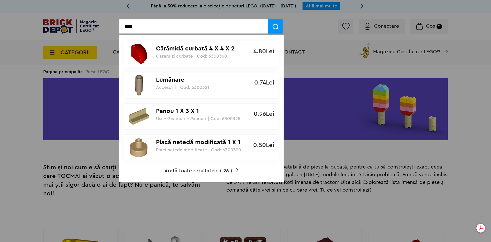
type input "****"
click at [9, 148] on div at bounding box center [245, 121] width 491 height 242
click at [37, 133] on div at bounding box center [245, 121] width 491 height 242
click at [144, 24] on input "****" at bounding box center [193, 26] width 149 height 14
drag, startPoint x: 143, startPoint y: 26, endPoint x: 68, endPoint y: 26, distance: 74.7
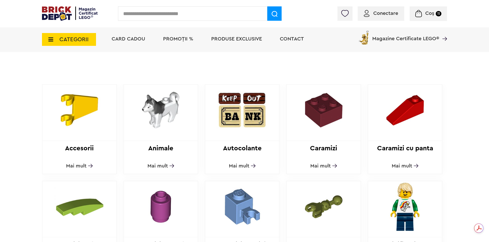
click at [321, 163] on span "Mai mult" at bounding box center [320, 165] width 20 height 5
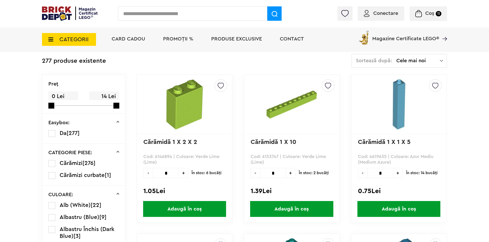
scroll to position [205, 0]
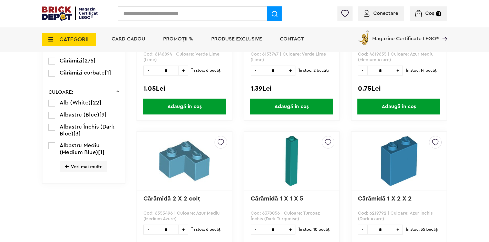
click at [97, 169] on span "Vezi mai multe" at bounding box center [83, 167] width 47 height 12
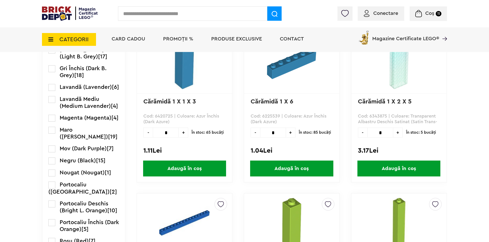
scroll to position [537, 0]
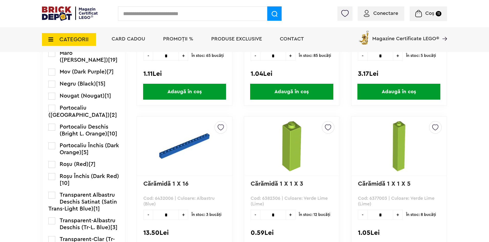
click at [49, 88] on label at bounding box center [51, 84] width 7 height 7
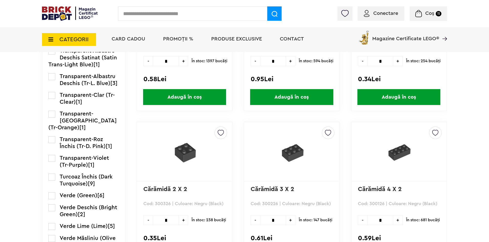
scroll to position [717, 0]
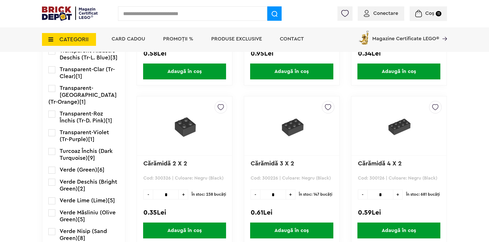
click at [171, 228] on span "Adaugă în coș" at bounding box center [184, 230] width 83 height 16
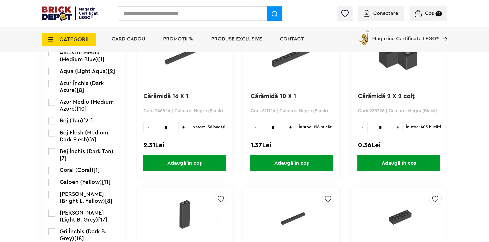
scroll to position [154, 0]
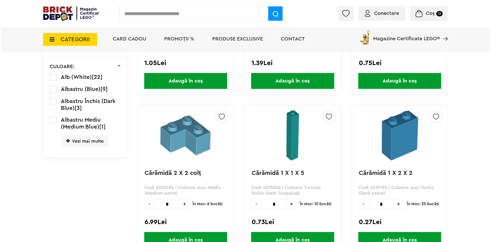
scroll to position [205, 0]
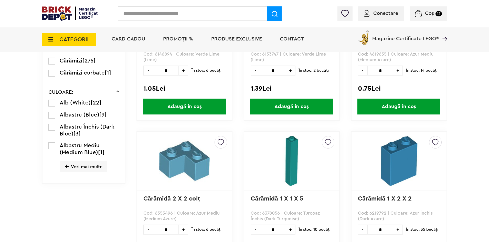
click at [173, 12] on input "text" at bounding box center [192, 13] width 149 height 14
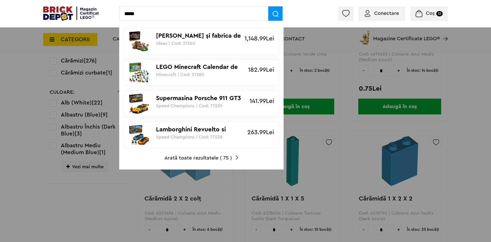
type input "*****"
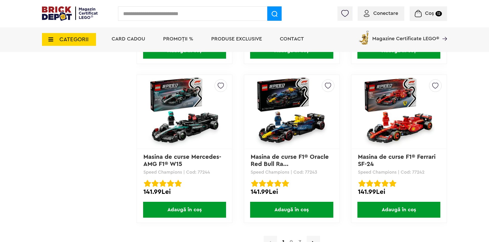
scroll to position [1433, 0]
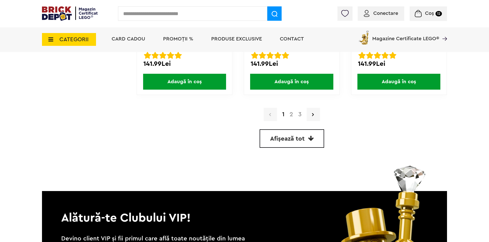
click at [291, 114] on link "2" at bounding box center [291, 114] width 9 height 6
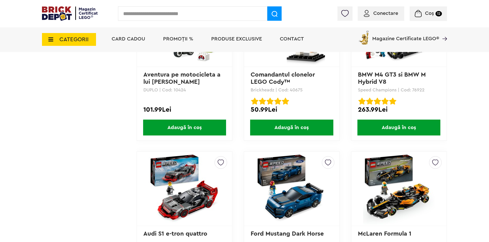
scroll to position [1382, 0]
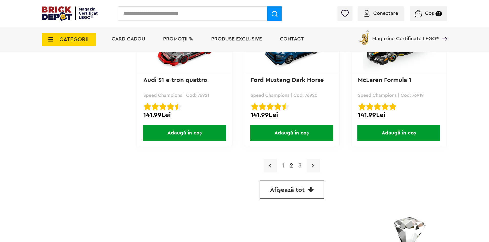
click at [299, 164] on link "3" at bounding box center [300, 166] width 8 height 6
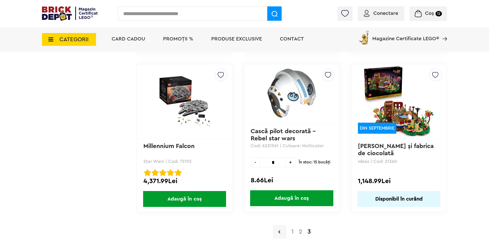
scroll to position [1152, 0]
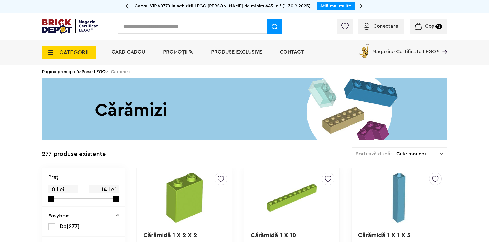
click at [143, 27] on input "text" at bounding box center [192, 26] width 149 height 14
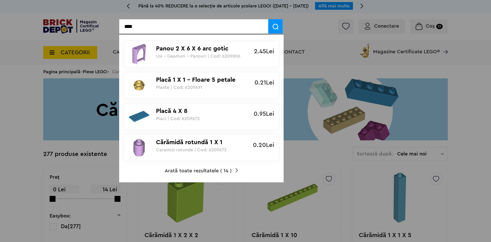
type input "****"
click at [200, 169] on span "Arată toate rezultatele ( 14 )" at bounding box center [198, 170] width 67 height 5
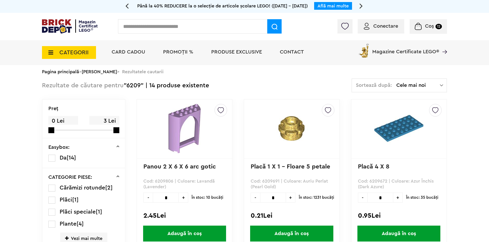
click at [180, 25] on input "text" at bounding box center [192, 26] width 149 height 14
type input "***"
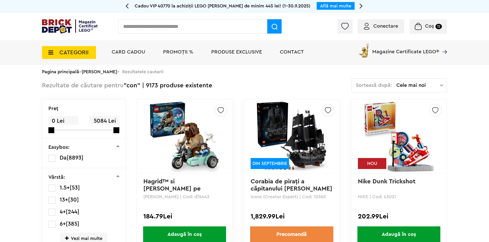
click at [153, 25] on input "text" at bounding box center [192, 26] width 149 height 14
type input "****"
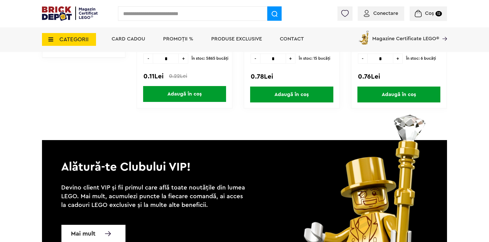
scroll to position [205, 0]
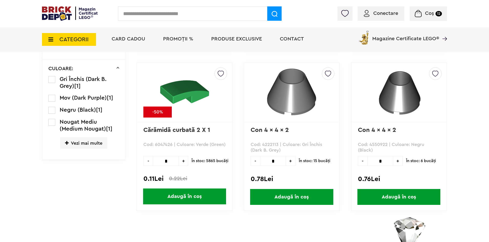
click at [403, 195] on span "Adaugă în coș" at bounding box center [398, 197] width 83 height 16
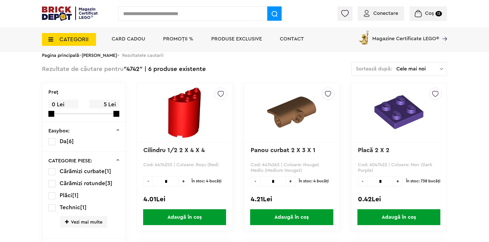
scroll to position [0, 0]
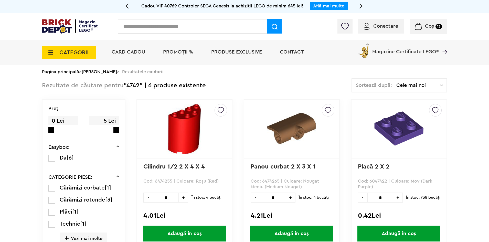
click at [172, 26] on input "text" at bounding box center [192, 26] width 149 height 14
click at [150, 27] on input "text" at bounding box center [192, 26] width 149 height 14
click at [140, 27] on input "text" at bounding box center [192, 26] width 149 height 14
paste input "*******"
type input "*******"
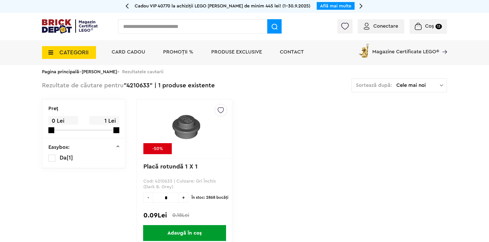
scroll to position [26, 0]
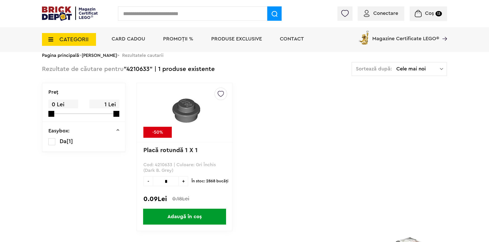
click at [182, 183] on span "+" at bounding box center [183, 181] width 9 height 10
type input "*"
click at [188, 218] on span "Adaugă în coș" at bounding box center [184, 217] width 83 height 16
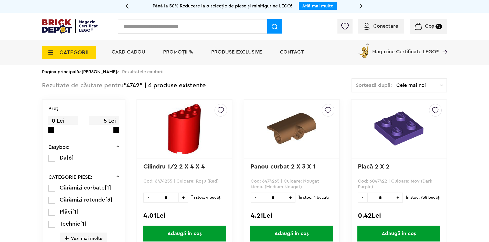
click at [161, 28] on input "text" at bounding box center [192, 26] width 149 height 14
type input "*****"
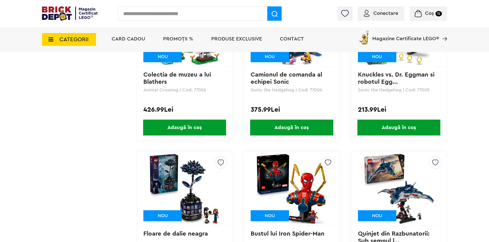
scroll to position [1049, 0]
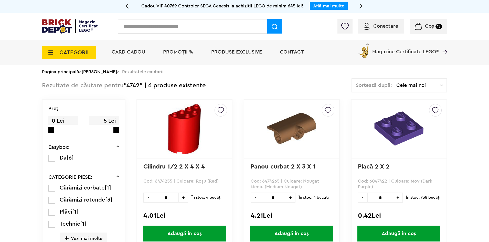
click at [143, 29] on input "text" at bounding box center [192, 26] width 149 height 14
type input "*****"
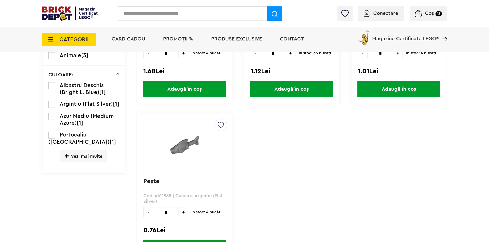
scroll to position [205, 0]
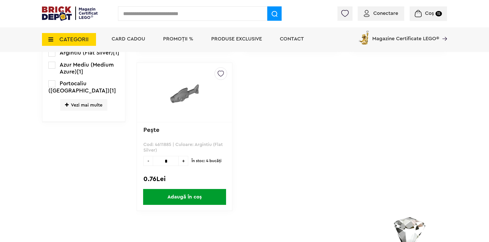
click at [183, 160] on span "+" at bounding box center [183, 161] width 9 height 10
type input "*"
click at [190, 194] on span "Adaugă în coș" at bounding box center [184, 197] width 83 height 16
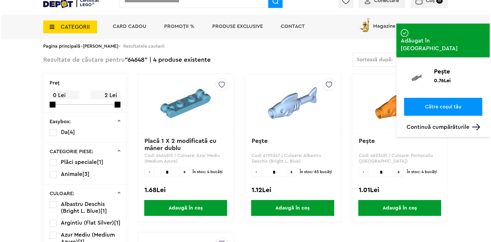
scroll to position [0, 0]
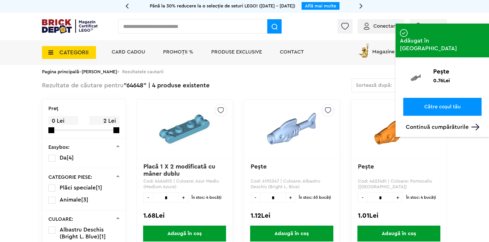
click at [448, 124] on p "Continuă cumpărăturile" at bounding box center [444, 127] width 76 height 7
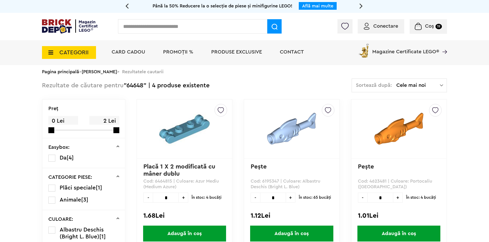
click at [140, 27] on input "text" at bounding box center [192, 26] width 149 height 14
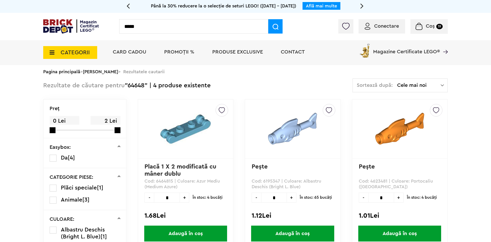
type input "*****"
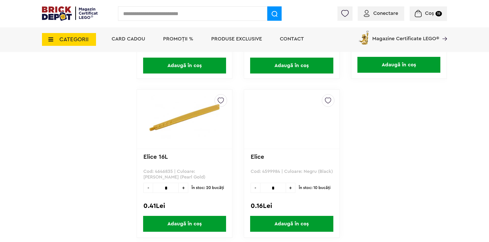
scroll to position [1075, 0]
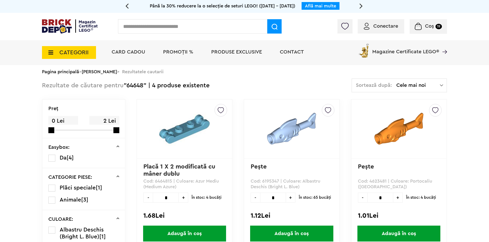
click at [148, 28] on input "text" at bounding box center [192, 26] width 149 height 14
paste input "*******"
type input "*******"
click at [147, 28] on input "text" at bounding box center [192, 26] width 149 height 14
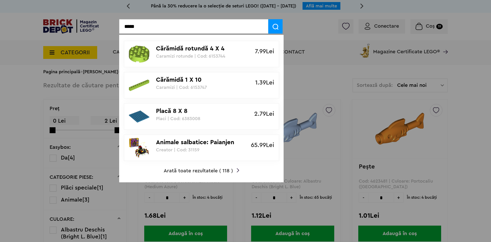
type input "*****"
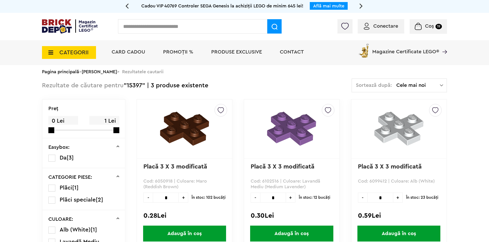
scroll to position [26, 0]
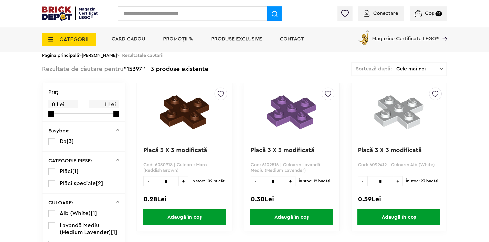
click at [188, 215] on span "Adaugă în coș" at bounding box center [184, 217] width 83 height 16
click at [156, 16] on input "text" at bounding box center [192, 13] width 149 height 14
paste input "*******"
type input "*******"
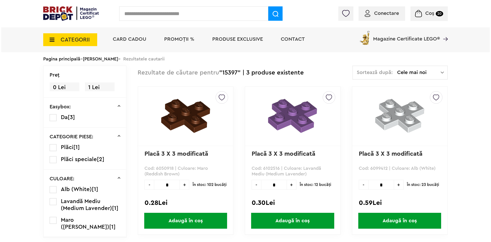
scroll to position [26, 0]
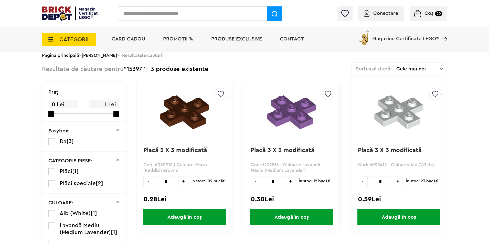
click at [157, 13] on input "text" at bounding box center [192, 13] width 149 height 14
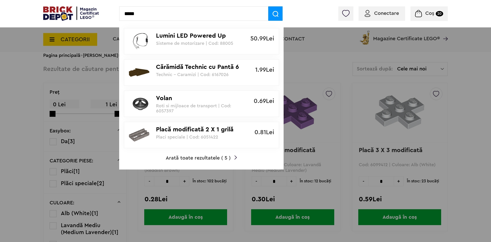
type input "*****"
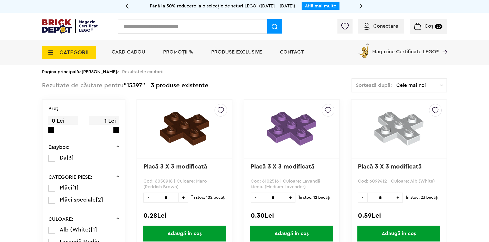
click at [134, 30] on input "text" at bounding box center [192, 26] width 149 height 14
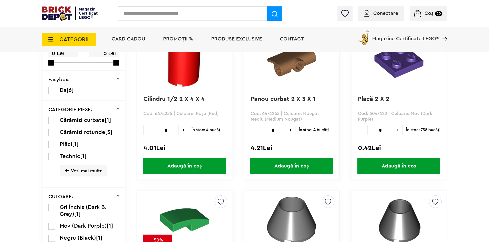
scroll to position [51, 0]
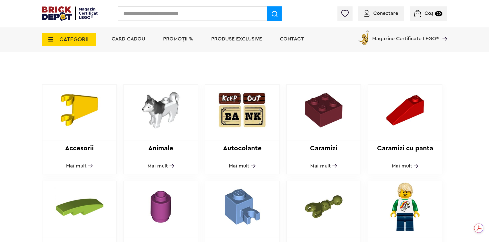
scroll to position [256, 0]
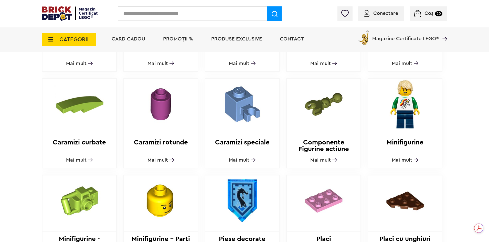
click at [244, 157] on span "Mai mult" at bounding box center [239, 159] width 20 height 5
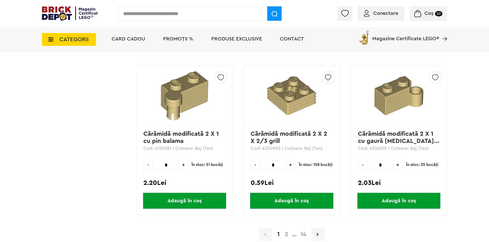
scroll to position [1484, 0]
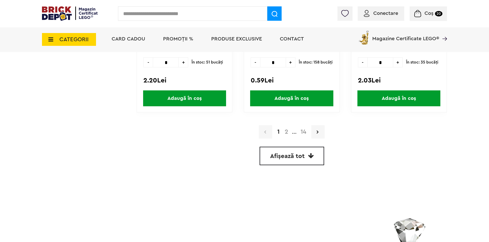
click at [285, 132] on link "2" at bounding box center [286, 132] width 9 height 6
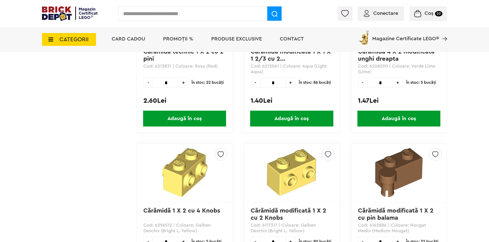
scroll to position [1459, 0]
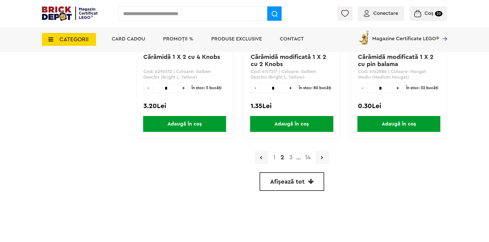
click at [293, 158] on link "3" at bounding box center [291, 157] width 8 height 6
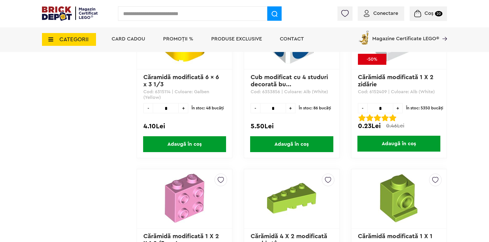
scroll to position [1408, 0]
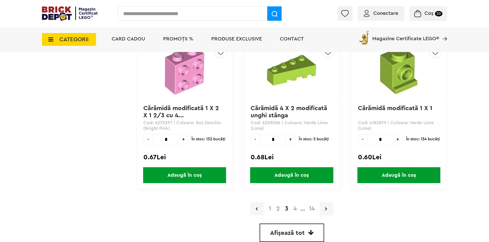
click at [293, 208] on link "4" at bounding box center [295, 208] width 8 height 6
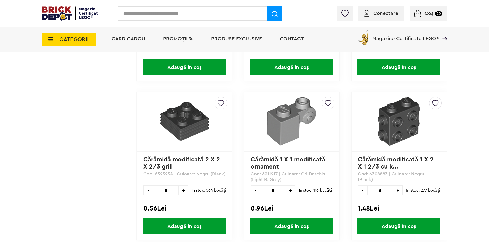
scroll to position [1510, 0]
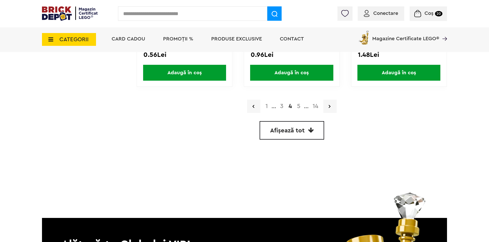
click at [299, 106] on link "5" at bounding box center [298, 106] width 8 height 6
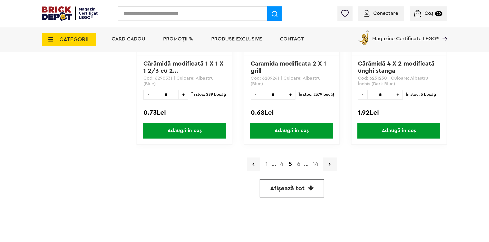
scroll to position [1478, 0]
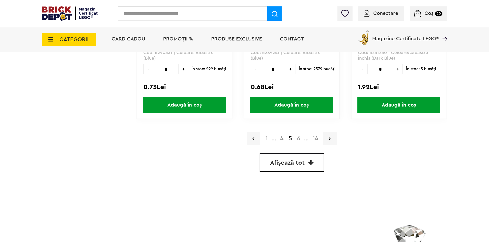
click at [300, 139] on link "6" at bounding box center [298, 138] width 8 height 6
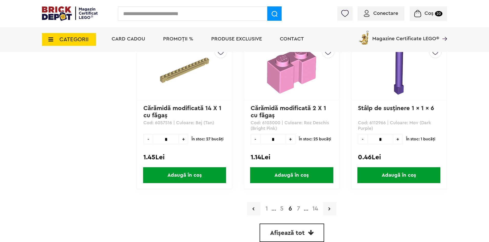
scroll to position [1535, 0]
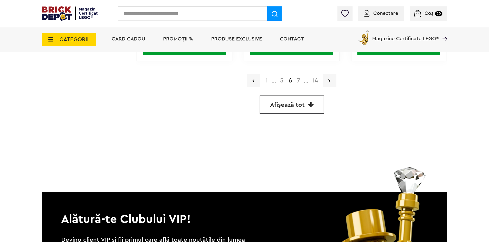
click at [299, 81] on link "7" at bounding box center [298, 81] width 8 height 6
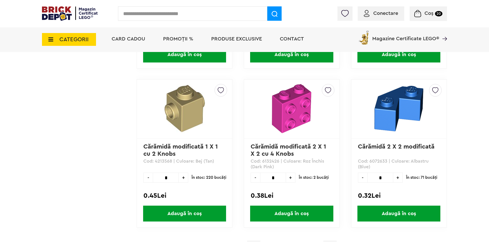
scroll to position [1497, 0]
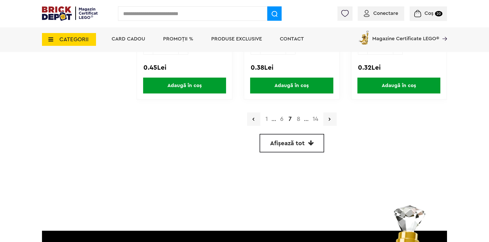
click at [300, 119] on link "8" at bounding box center [298, 119] width 9 height 6
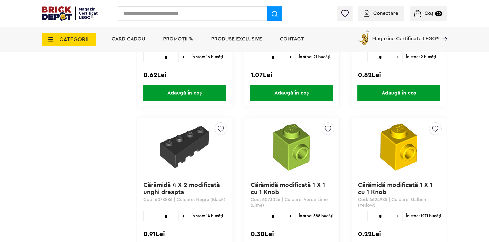
scroll to position [1484, 0]
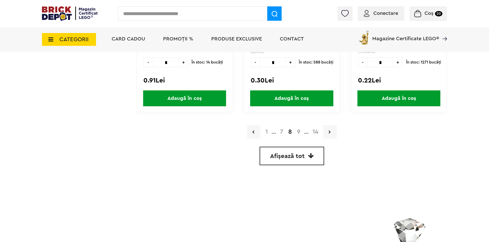
click at [298, 133] on link "9" at bounding box center [298, 132] width 8 height 6
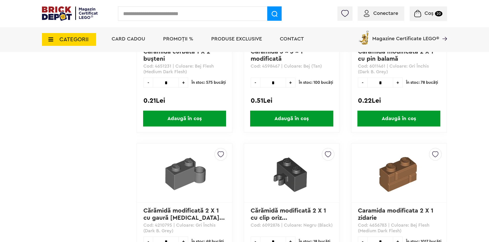
scroll to position [1459, 0]
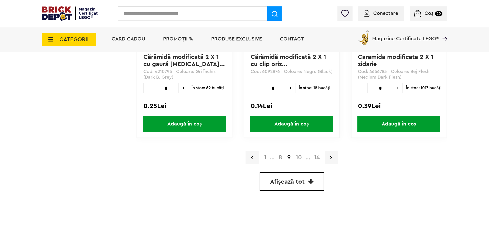
click at [297, 159] on link "10" at bounding box center [298, 157] width 11 height 6
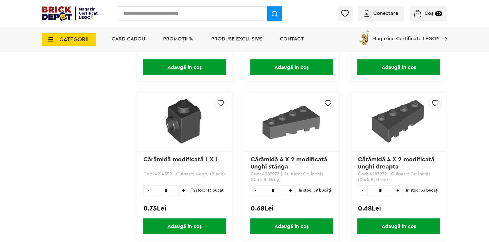
scroll to position [1510, 0]
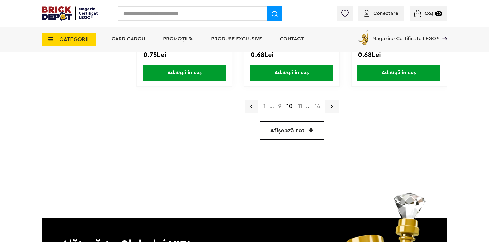
click at [301, 105] on link "11" at bounding box center [300, 106] width 10 height 6
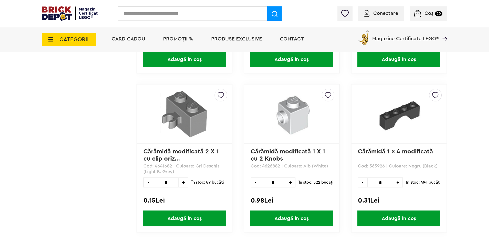
scroll to position [1467, 0]
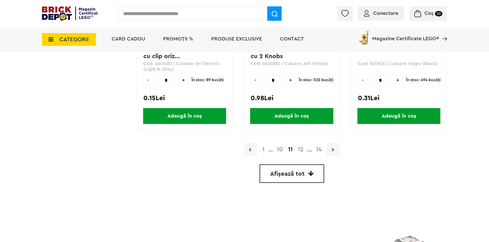
click at [299, 147] on link "12" at bounding box center [300, 149] width 11 height 6
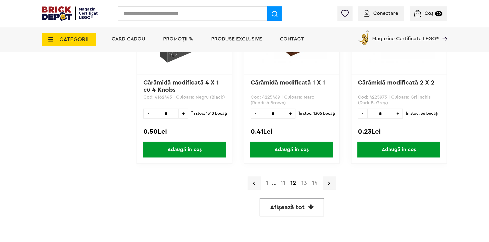
scroll to position [1459, 0]
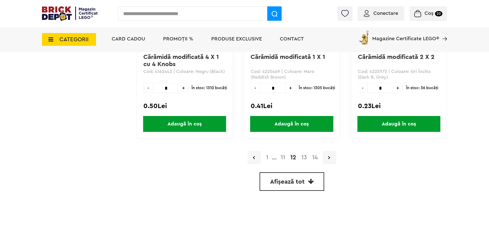
click at [304, 156] on link "13" at bounding box center [304, 157] width 11 height 6
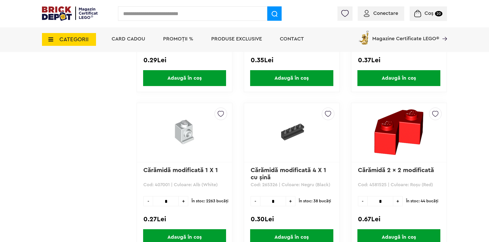
scroll to position [1499, 0]
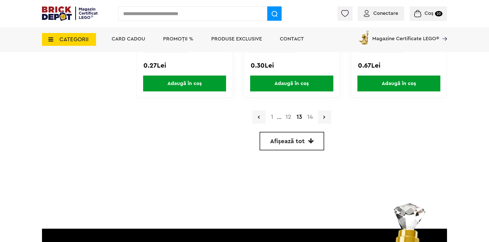
click at [309, 117] on link "14" at bounding box center [310, 117] width 11 height 6
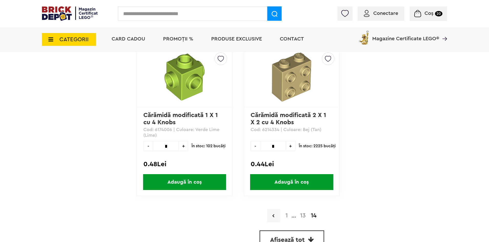
scroll to position [1185, 0]
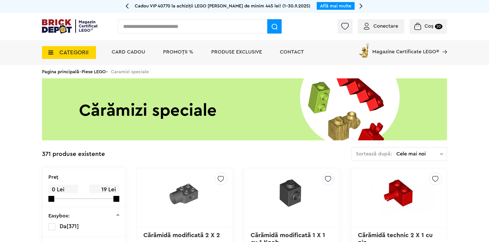
click at [101, 70] on link "Piese LEGO" at bounding box center [94, 71] width 24 height 5
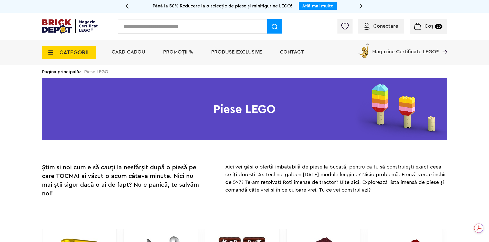
click at [135, 26] on input "text" at bounding box center [192, 26] width 149 height 14
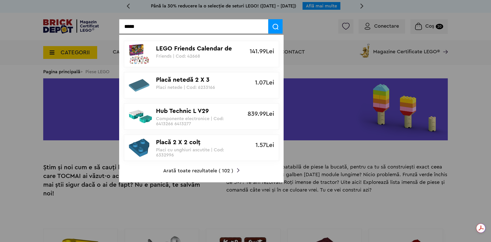
type input "*****"
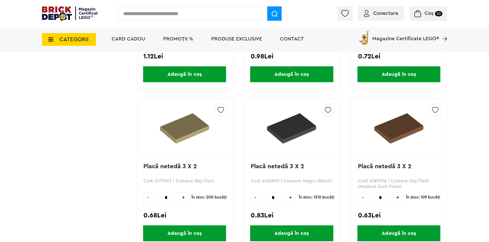
scroll to position [563, 0]
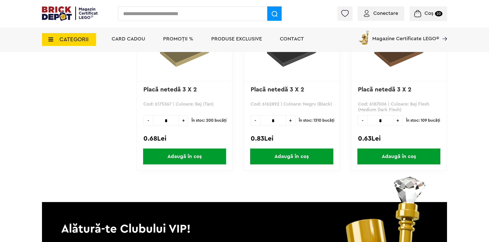
click at [183, 157] on span "Adaugă în coș" at bounding box center [184, 156] width 83 height 16
click at [141, 12] on input "text" at bounding box center [192, 13] width 149 height 14
paste input "*******"
type input "*******"
click at [278, 12] on span at bounding box center [274, 13] width 14 height 14
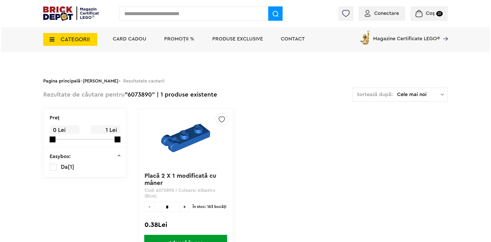
scroll to position [51, 0]
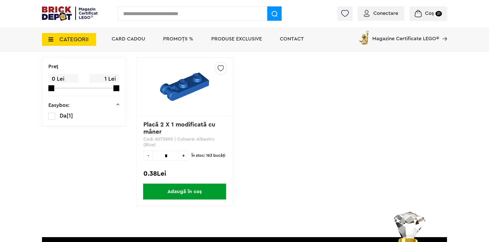
click at [189, 191] on span "Adaugă în coș" at bounding box center [184, 191] width 83 height 16
click at [140, 14] on input "text" at bounding box center [192, 13] width 149 height 14
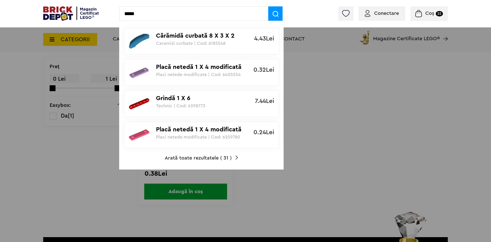
type input "*****"
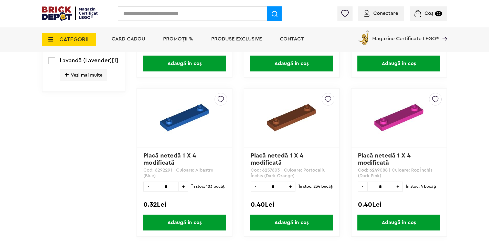
scroll to position [205, 0]
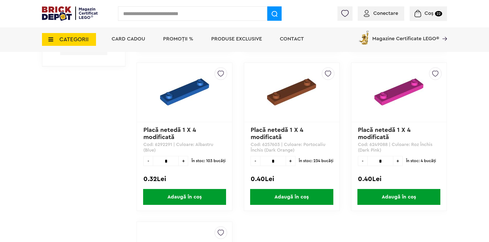
click at [297, 197] on span "Adaugă în coș" at bounding box center [291, 197] width 83 height 16
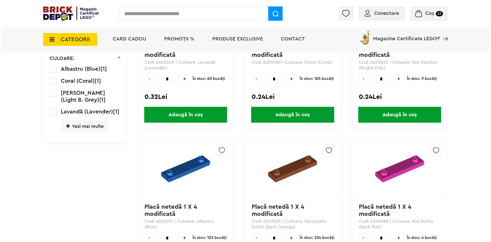
scroll to position [179, 0]
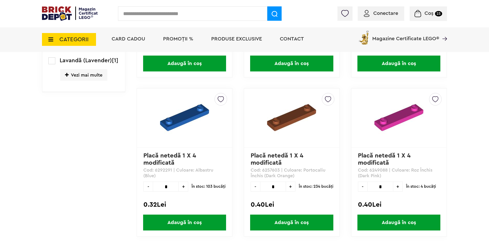
click at [165, 12] on input "text" at bounding box center [192, 13] width 149 height 14
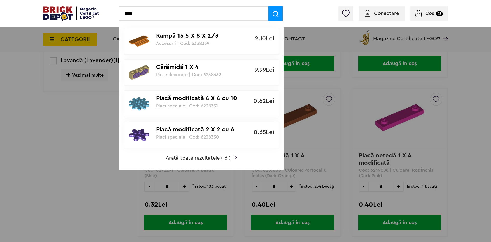
type input "****"
click at [198, 157] on span "Arată toate rezultatele ( 6 )" at bounding box center [198, 157] width 65 height 5
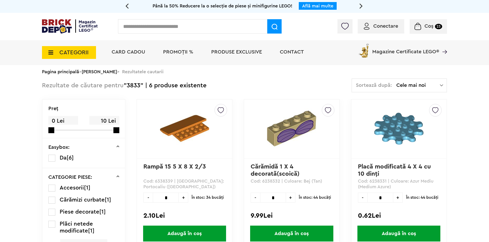
click at [161, 26] on input "text" at bounding box center [192, 26] width 149 height 14
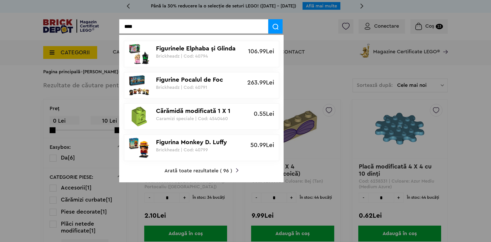
type input "****"
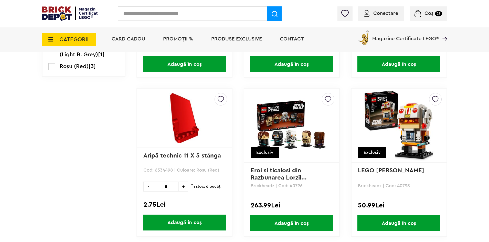
scroll to position [51, 0]
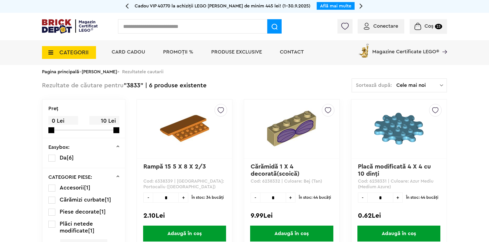
click at [142, 29] on input "text" at bounding box center [192, 26] width 149 height 14
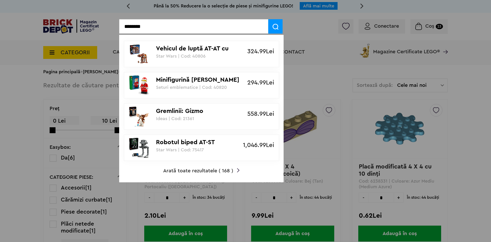
type input "********"
click at [199, 169] on span "Arată toate rezultatele ( 168 )" at bounding box center [198, 170] width 70 height 5
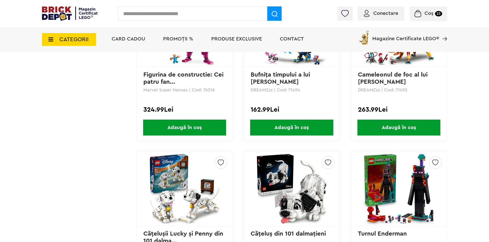
scroll to position [1382, 0]
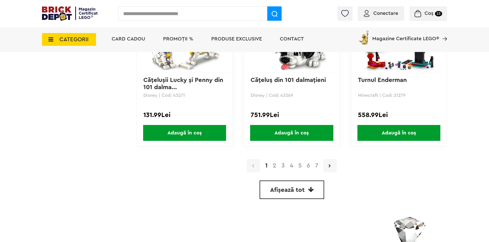
click at [317, 167] on link "7" at bounding box center [316, 166] width 8 height 6
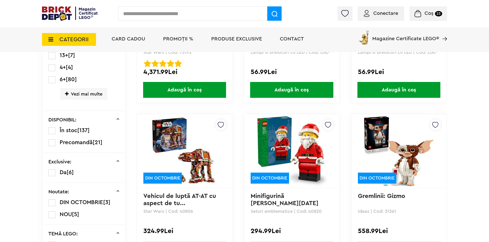
scroll to position [282, 0]
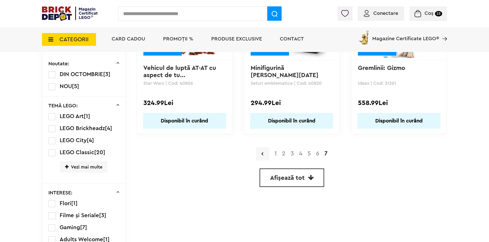
click at [317, 154] on link "6" at bounding box center [317, 153] width 8 height 6
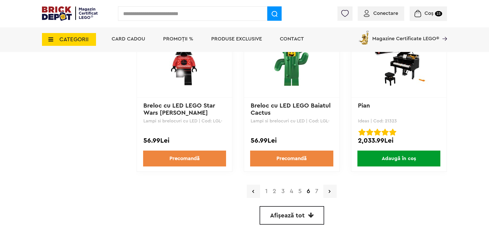
scroll to position [1382, 0]
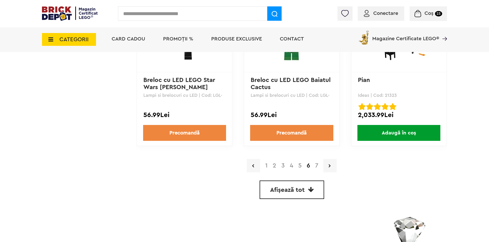
click at [299, 167] on link "5" at bounding box center [300, 166] width 8 height 6
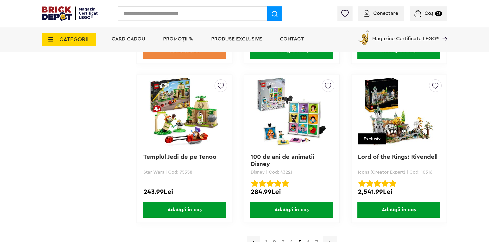
scroll to position [1433, 0]
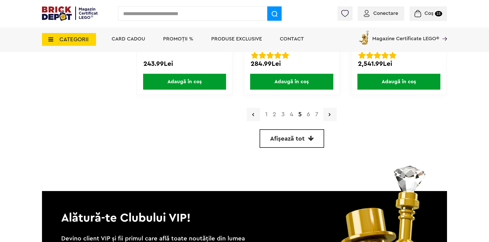
click at [290, 114] on link "4" at bounding box center [291, 114] width 8 height 6
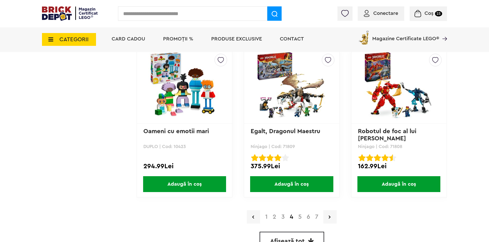
scroll to position [1408, 0]
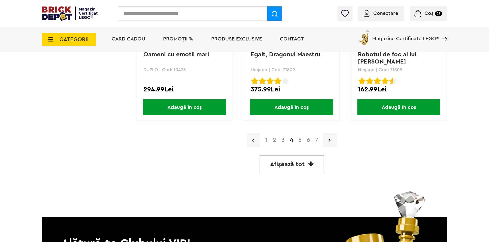
click at [283, 141] on link "3" at bounding box center [283, 140] width 8 height 6
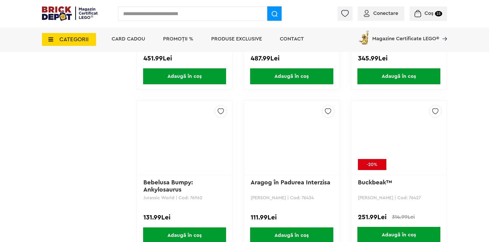
scroll to position [1433, 0]
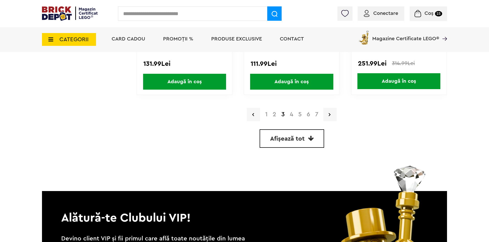
click at [272, 113] on link "2" at bounding box center [274, 114] width 9 height 6
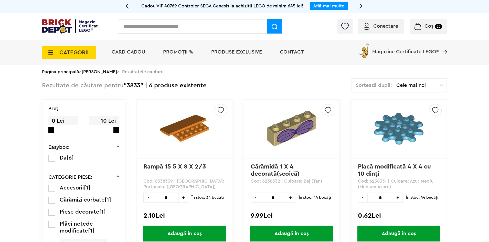
click at [138, 26] on input "text" at bounding box center [192, 26] width 149 height 14
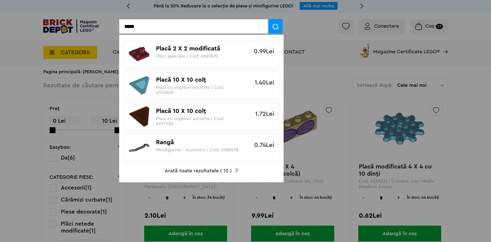
type input "*****"
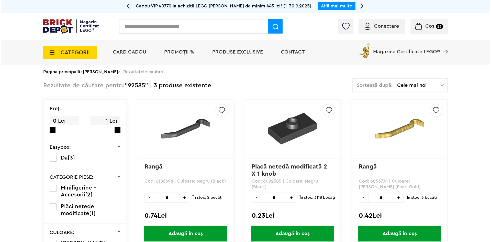
scroll to position [51, 0]
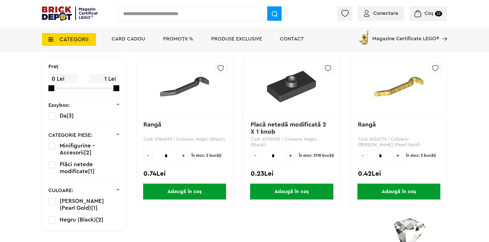
click at [176, 192] on span "Adaugă în coș" at bounding box center [184, 191] width 83 height 16
click at [142, 15] on input "text" at bounding box center [192, 13] width 149 height 14
type input "*****"
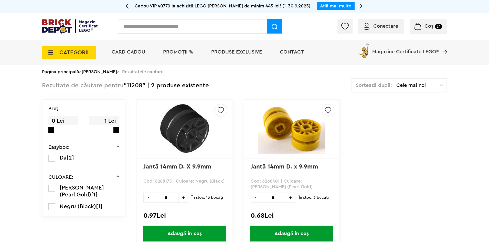
scroll to position [51, 0]
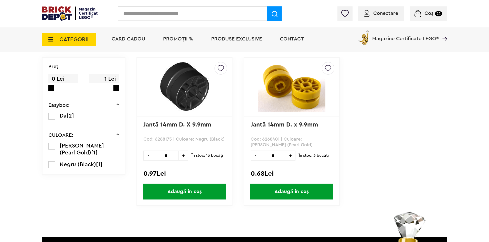
click at [166, 189] on span "Adaugă în coș" at bounding box center [184, 191] width 83 height 16
click at [155, 12] on input "text" at bounding box center [192, 13] width 149 height 14
type input "****"
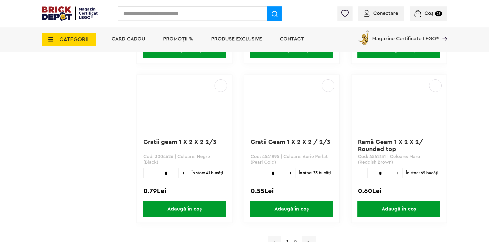
scroll to position [1433, 0]
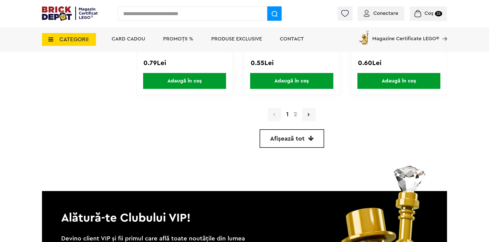
click at [295, 114] on link "2" at bounding box center [295, 114] width 9 height 6
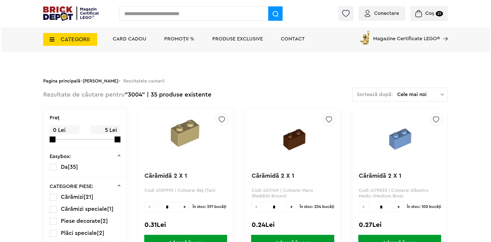
scroll to position [51, 0]
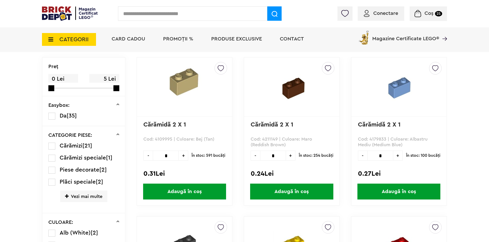
click at [290, 191] on span "Adaugă în coș" at bounding box center [291, 191] width 83 height 16
click at [160, 14] on input "text" at bounding box center [192, 13] width 149 height 14
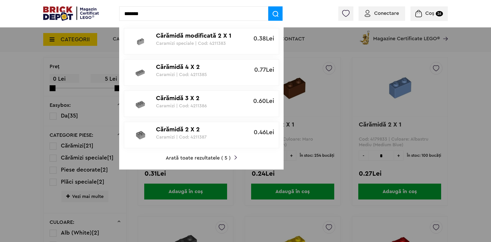
type input "*******"
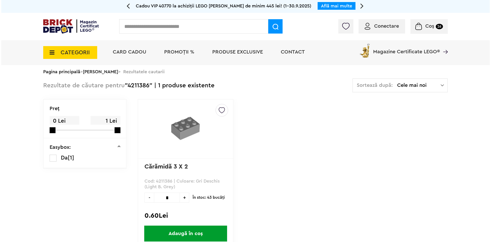
scroll to position [26, 0]
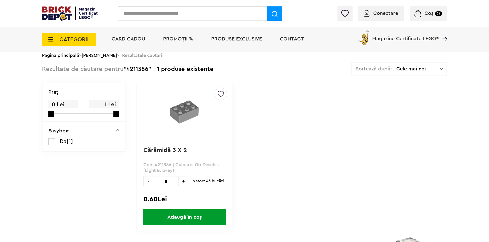
click at [178, 217] on span "Adaugă în coș" at bounding box center [184, 217] width 83 height 16
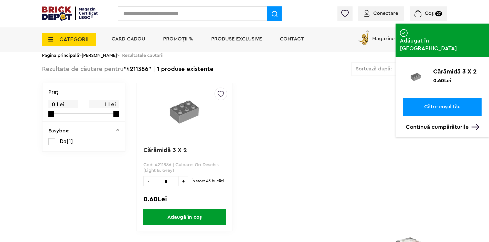
click at [140, 14] on input "text" at bounding box center [192, 13] width 149 height 14
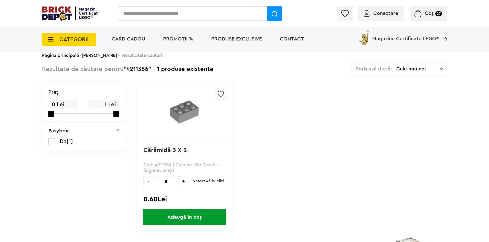
click at [141, 14] on input "text" at bounding box center [192, 13] width 149 height 14
click at [136, 15] on input "text" at bounding box center [192, 13] width 149 height 14
type input "****"
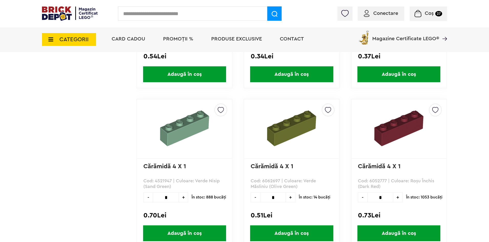
scroll to position [512, 0]
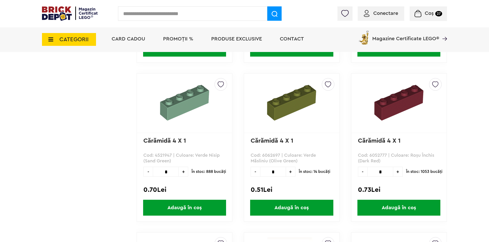
click at [398, 172] on span "+" at bounding box center [397, 172] width 9 height 10
type input "*"
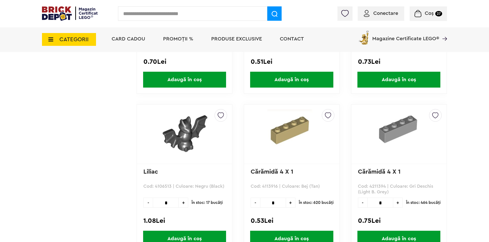
scroll to position [537, 0]
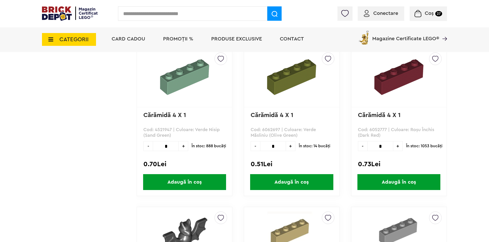
click at [399, 182] on span "Adaugă în coș" at bounding box center [398, 182] width 83 height 16
click at [161, 15] on input "text" at bounding box center [192, 13] width 149 height 14
click at [144, 13] on input "text" at bounding box center [192, 13] width 149 height 14
type input "****"
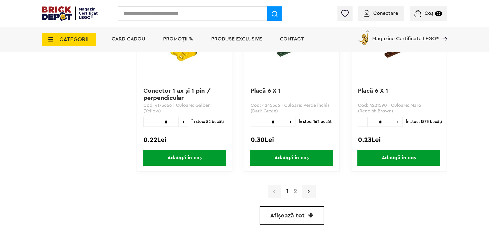
scroll to position [1382, 0]
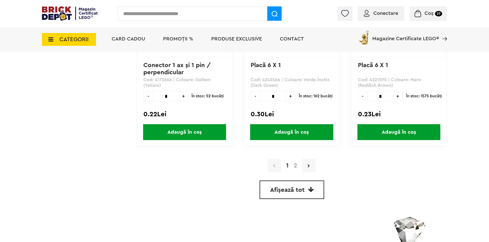
click at [298, 166] on link "2" at bounding box center [295, 166] width 9 height 6
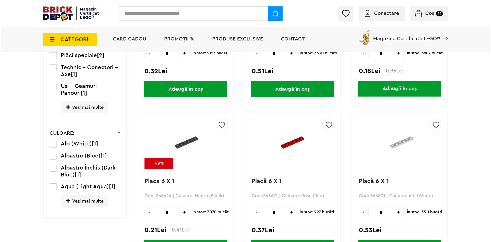
scroll to position [205, 0]
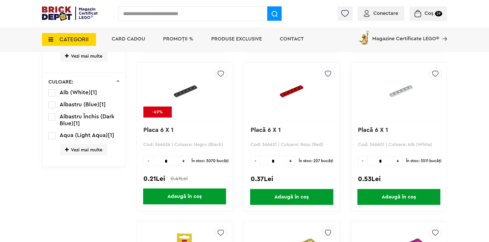
click at [277, 197] on span "Adaugă în coș" at bounding box center [291, 197] width 83 height 16
drag, startPoint x: 150, startPoint y: 6, endPoint x: 150, endPoint y: 11, distance: 4.9
click at [150, 10] on div "Conectare Coș 30 Coș Minifigurină LEGO City Muncitor cale ferată trn241 26.70Le…" at bounding box center [244, 13] width 489 height 27
click at [150, 12] on input "text" at bounding box center [192, 13] width 149 height 14
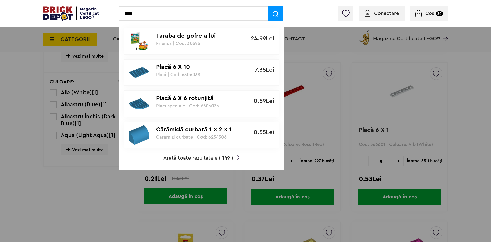
type input "****"
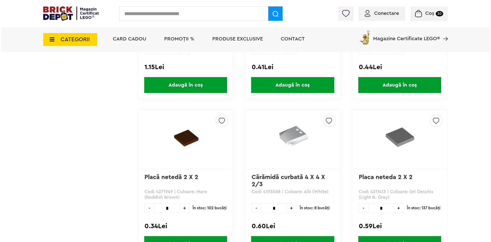
scroll to position [845, 0]
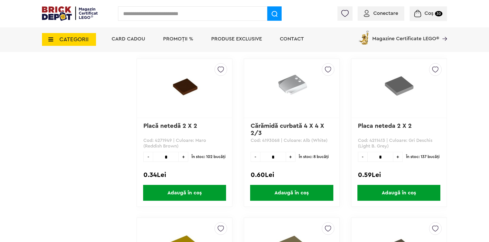
click at [398, 192] on span "Adaugă în coș" at bounding box center [398, 193] width 83 height 16
click at [158, 14] on input "text" at bounding box center [192, 13] width 149 height 14
type input "****"
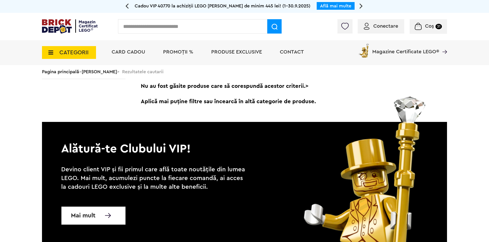
click at [138, 25] on input "text" at bounding box center [192, 26] width 149 height 14
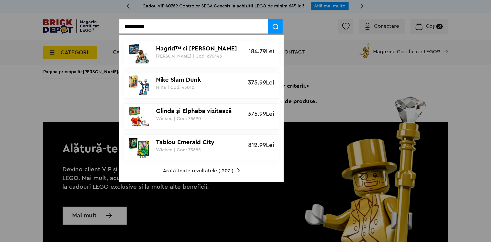
type input "**********"
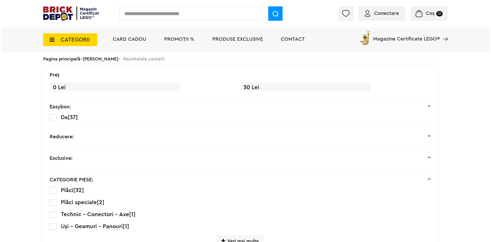
scroll to position [205, 0]
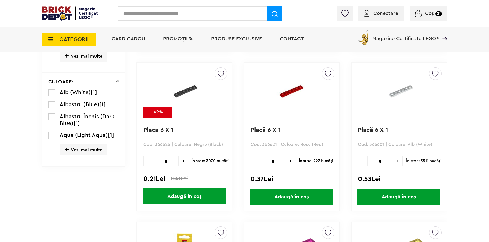
click at [144, 18] on input "text" at bounding box center [192, 13] width 149 height 14
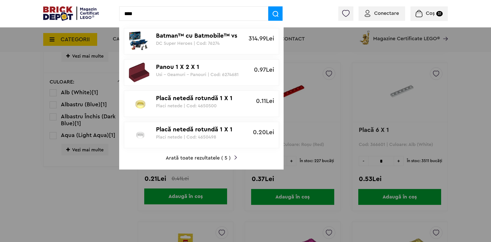
drag, startPoint x: 144, startPoint y: 15, endPoint x: 93, endPoint y: 16, distance: 51.2
click at [93, 6] on div "**** Batman™ cu Batmobile™ vs Harley Quinn™ si Mr. Freeze™ DC Super Heroes | Co…" at bounding box center [245, 6] width 405 height 0
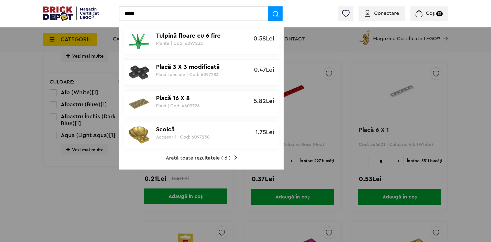
type input "*****"
click at [213, 69] on p "Placă 3 X 3 modificată" at bounding box center [198, 66] width 85 height 7
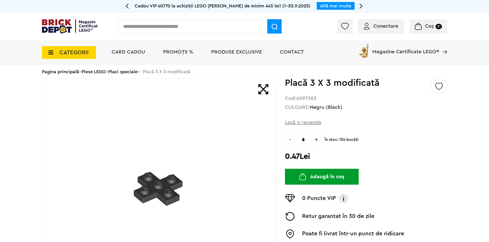
scroll to position [51, 0]
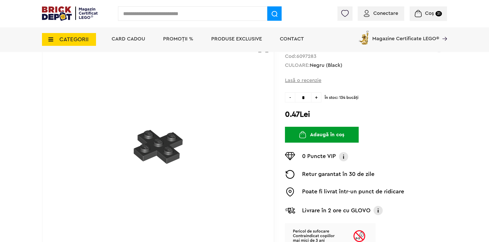
click at [324, 133] on button "Adaugă în coș" at bounding box center [322, 135] width 74 height 16
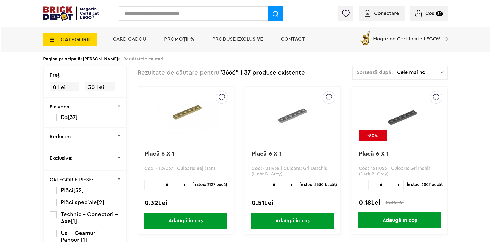
scroll to position [205, 0]
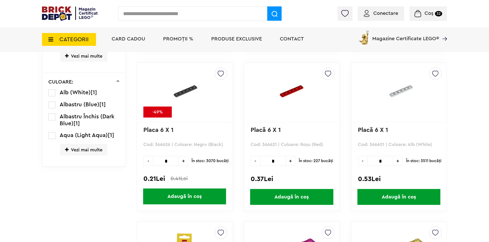
click at [155, 16] on input "text" at bounding box center [192, 13] width 149 height 14
type input "*******"
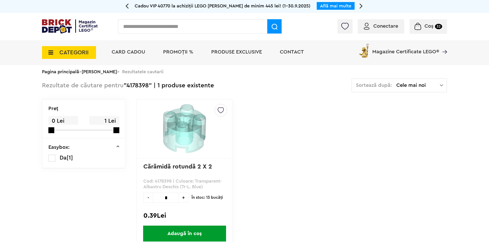
scroll to position [51, 0]
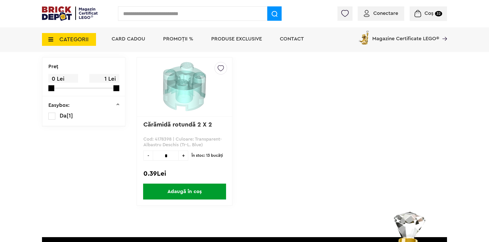
click at [181, 157] on span "+" at bounding box center [183, 155] width 9 height 10
click at [183, 156] on span "+" at bounding box center [183, 155] width 9 height 10
type input "*"
click at [181, 193] on span "Adaugă în coș" at bounding box center [184, 191] width 83 height 16
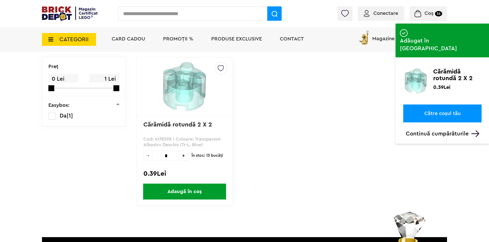
click at [146, 14] on input "text" at bounding box center [192, 13] width 149 height 14
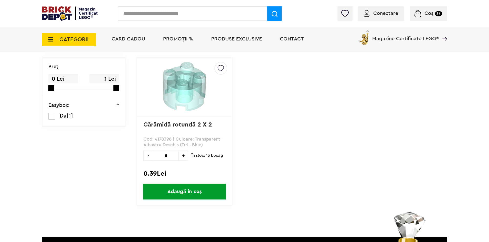
click at [151, 13] on input "text" at bounding box center [192, 13] width 149 height 14
paste input "*******"
type input "*******"
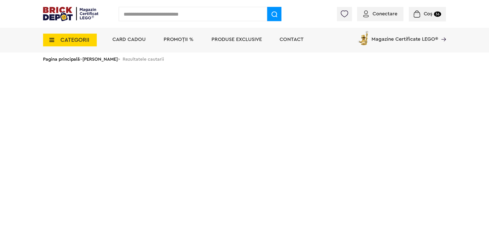
scroll to position [51, 0]
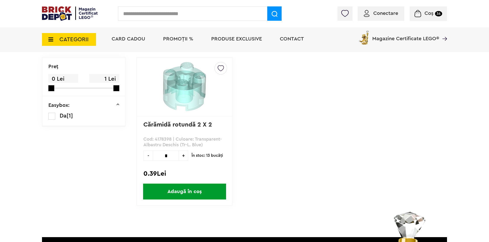
click at [178, 14] on input "text" at bounding box center [192, 13] width 149 height 14
paste input "*****"
type input "*****"
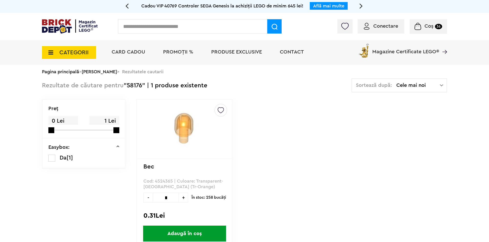
click at [176, 20] on input "text" at bounding box center [192, 26] width 149 height 14
type input "***"
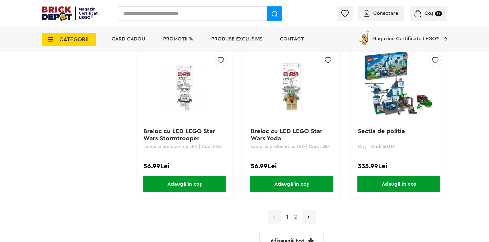
scroll to position [1459, 0]
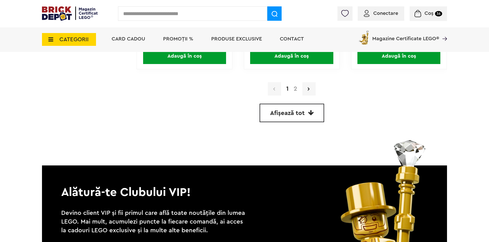
click at [295, 89] on link "2" at bounding box center [295, 89] width 9 height 6
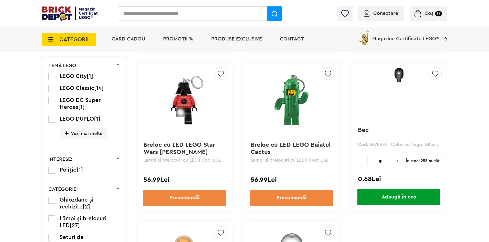
scroll to position [358, 0]
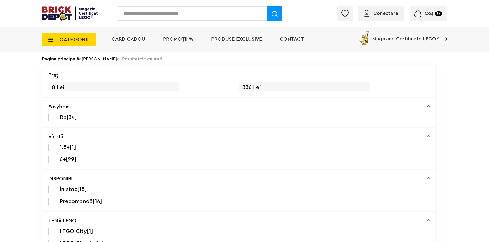
scroll to position [1459, 0]
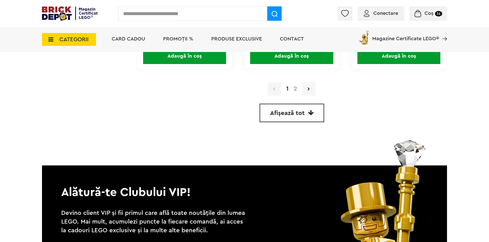
click at [158, 17] on input "text" at bounding box center [192, 13] width 149 height 14
paste input "*******"
type input "*******"
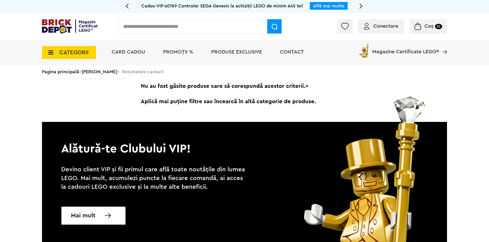
click at [141, 28] on input "text" at bounding box center [192, 26] width 149 height 14
paste input "*******"
type input "*******"
click at [146, 28] on input "text" at bounding box center [192, 26] width 149 height 14
paste input "******"
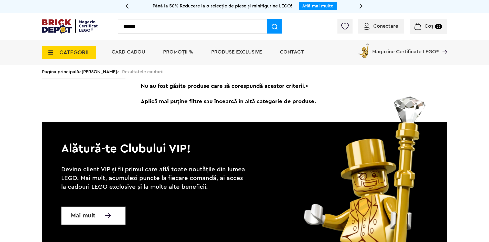
type input "******"
click at [151, 27] on input "text" at bounding box center [192, 26] width 149 height 14
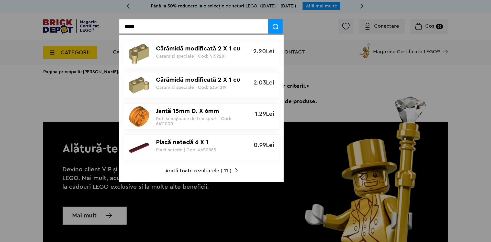
type input "*****"
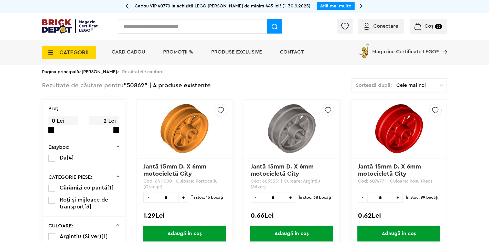
scroll to position [26, 0]
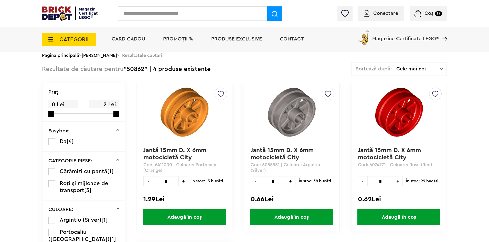
click at [291, 180] on span "+" at bounding box center [290, 181] width 9 height 10
type input "*"
click at [291, 218] on span "Adaugă în coș" at bounding box center [291, 217] width 83 height 16
click at [426, 14] on span "Coș" at bounding box center [428, 13] width 9 height 5
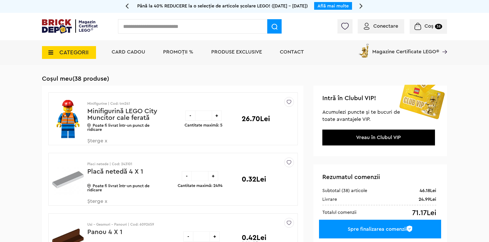
click at [159, 25] on input "text" at bounding box center [192, 26] width 149 height 14
type input "****"
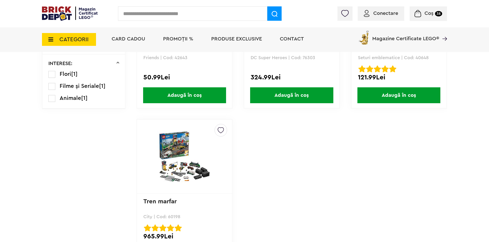
scroll to position [461, 0]
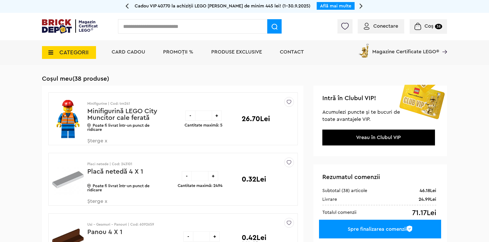
scroll to position [77, 0]
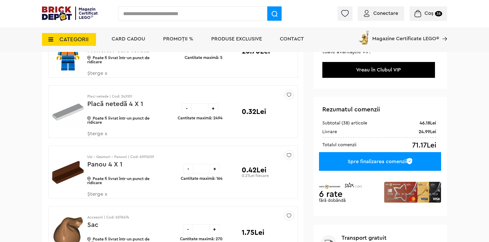
click at [382, 160] on div "Spre finalizarea comenzii" at bounding box center [380, 161] width 122 height 19
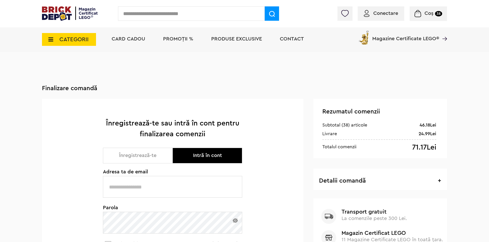
scroll to position [64, 0]
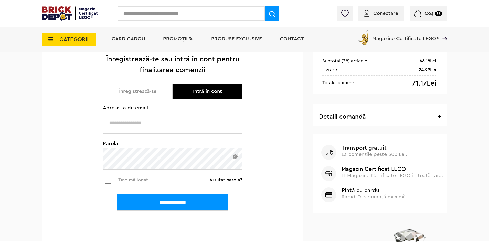
click at [164, 121] on input "text" at bounding box center [172, 123] width 139 height 22
type input "**********"
click at [169, 199] on input "**********" at bounding box center [172, 202] width 111 height 17
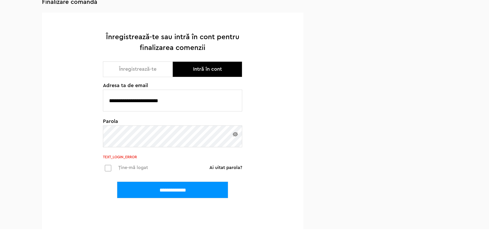
scroll to position [81, 0]
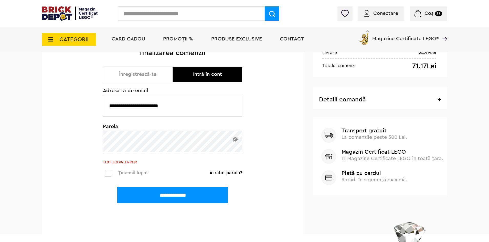
click at [58, 141] on div "**********" at bounding box center [172, 126] width 261 height 217
click at [185, 197] on input "**********" at bounding box center [172, 195] width 111 height 17
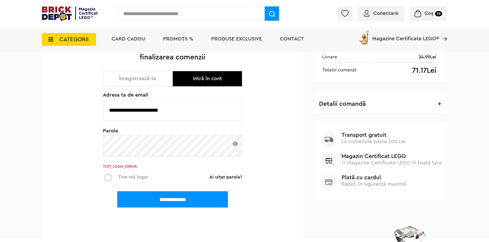
scroll to position [102, 0]
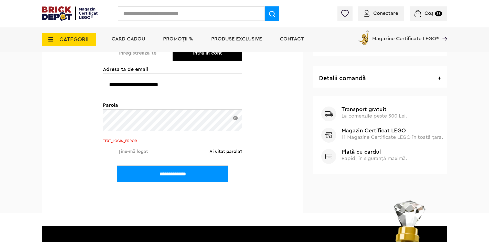
click at [223, 149] on link "Ai uitat parola?" at bounding box center [225, 151] width 33 height 5
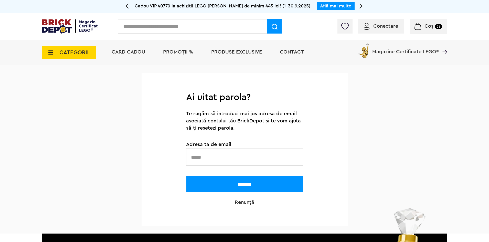
click at [215, 157] on input "text" at bounding box center [244, 156] width 117 height 17
type input "**********"
click at [231, 181] on input "*******" at bounding box center [244, 184] width 117 height 16
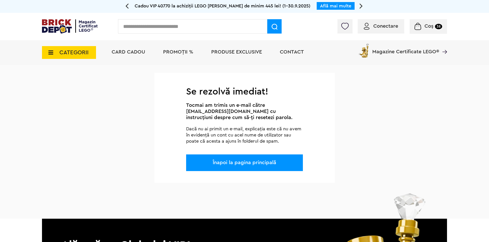
click at [259, 165] on link "Înapoi la pagina principală" at bounding box center [244, 162] width 63 height 5
